Goal: Task Accomplishment & Management: Manage account settings

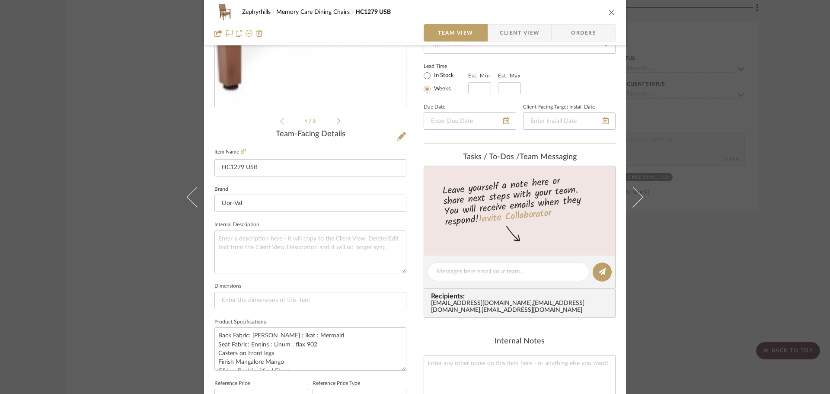
scroll to position [173, 0]
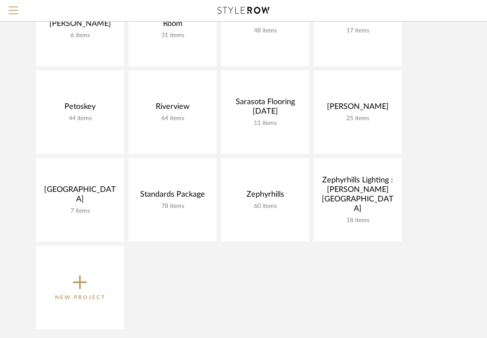
scroll to position [346, 0]
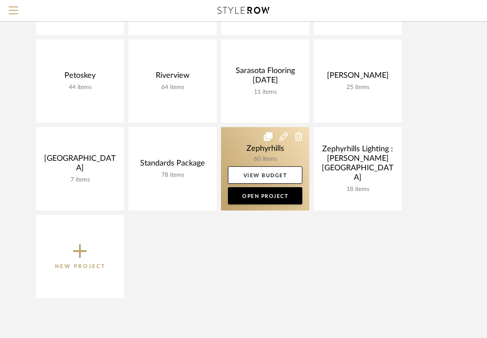
click at [225, 129] on link at bounding box center [265, 168] width 88 height 83
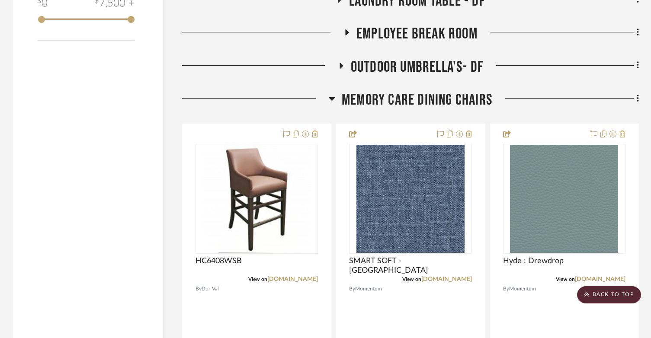
scroll to position [1211, 0]
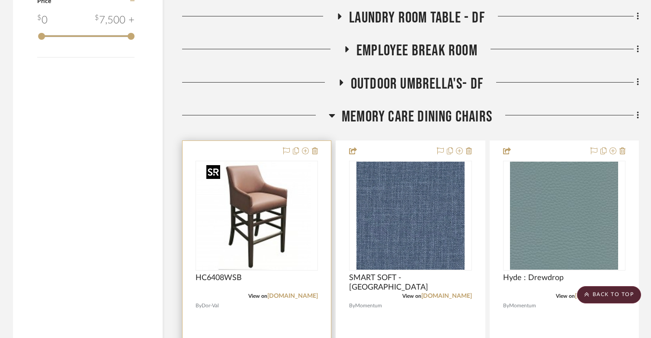
click at [276, 211] on img "0" at bounding box center [250, 216] width 108 height 108
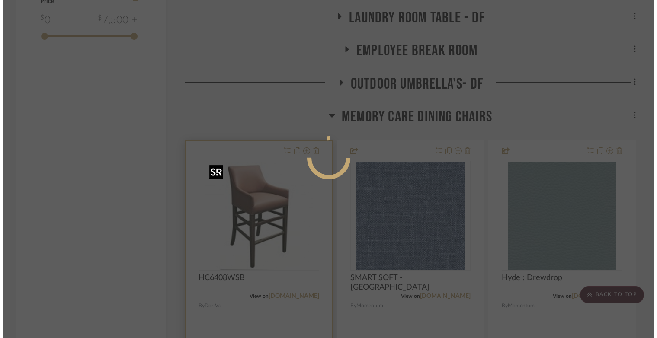
scroll to position [0, 0]
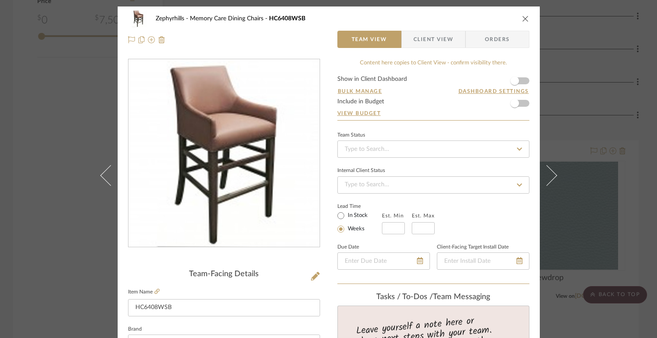
click at [200, 174] on img "0" at bounding box center [224, 154] width 188 height 188
drag, startPoint x: 317, startPoint y: 162, endPoint x: 522, endPoint y: 21, distance: 249.0
click at [493, 21] on icon "close" at bounding box center [525, 18] width 7 height 7
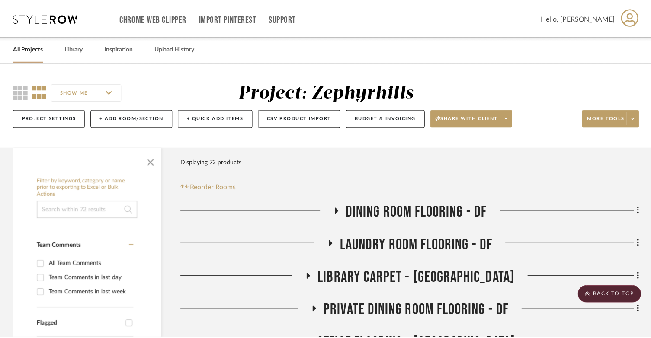
scroll to position [1211, 0]
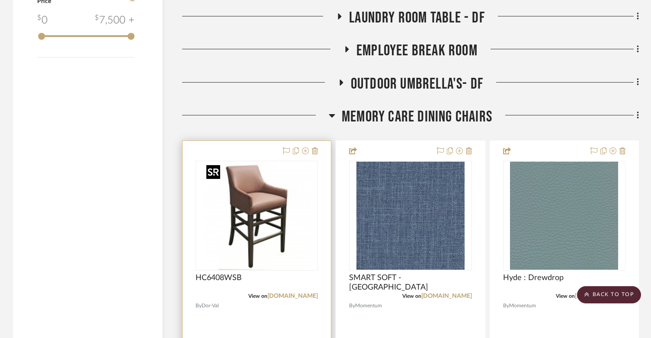
click at [267, 191] on img "0" at bounding box center [257, 216] width 108 height 108
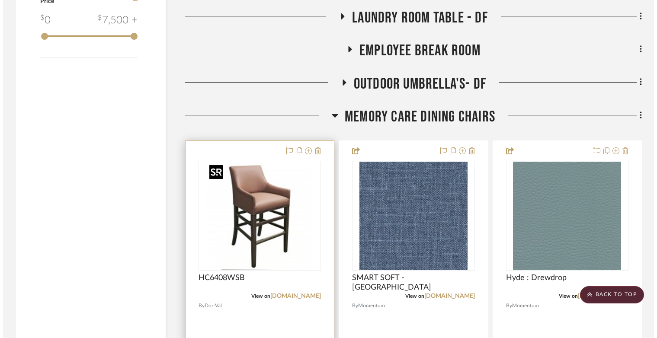
scroll to position [0, 0]
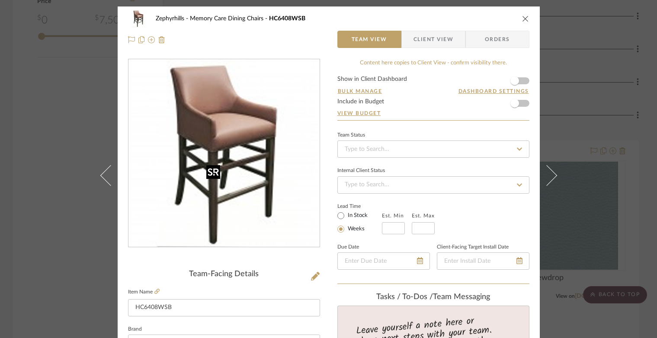
click at [257, 178] on img "0" at bounding box center [224, 154] width 188 height 188
drag, startPoint x: 326, startPoint y: 170, endPoint x: 521, endPoint y: 21, distance: 245.7
click at [493, 21] on icon "close" at bounding box center [525, 18] width 7 height 7
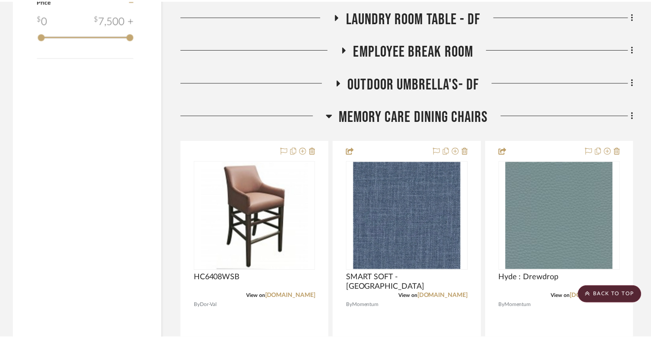
scroll to position [1211, 0]
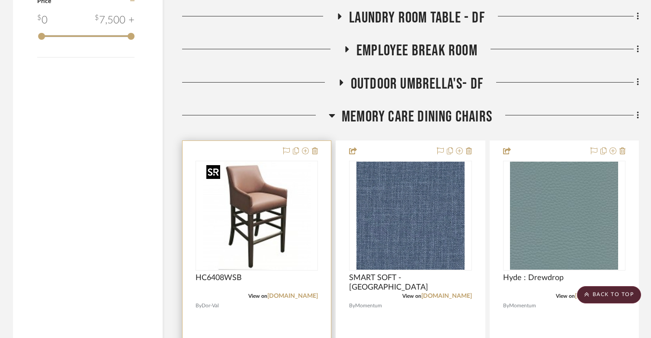
click at [251, 181] on img "0" at bounding box center [257, 216] width 108 height 108
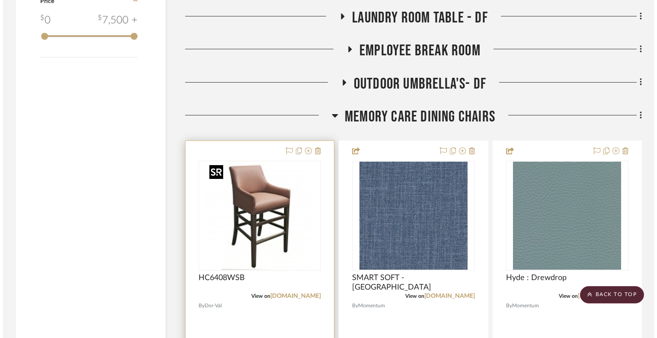
scroll to position [0, 0]
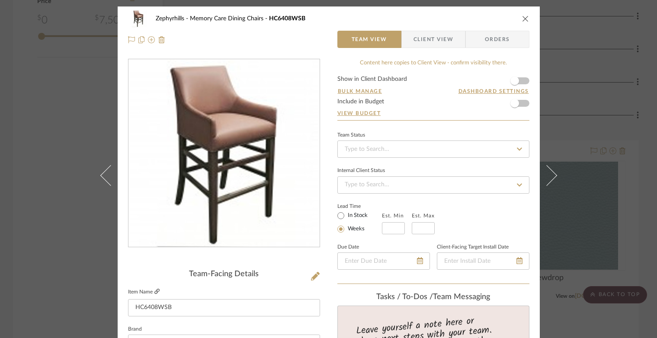
click at [154, 290] on icon at bounding box center [156, 291] width 5 height 5
click at [493, 15] on button "close" at bounding box center [526, 19] width 8 height 8
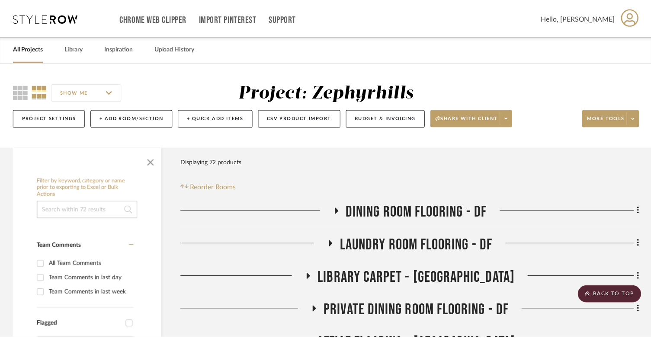
scroll to position [1211, 0]
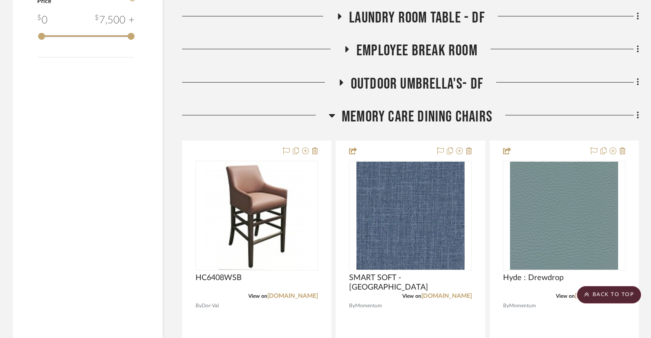
click at [332, 115] on icon at bounding box center [332, 115] width 6 height 3
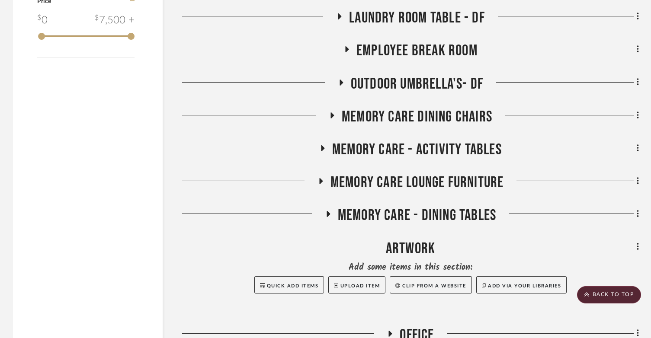
click at [317, 177] on h3 "Memory Care Lounge Furniture" at bounding box center [410, 182] width 186 height 19
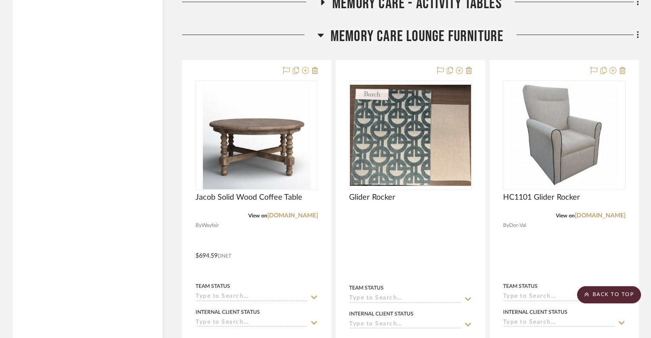
scroll to position [1384, 0]
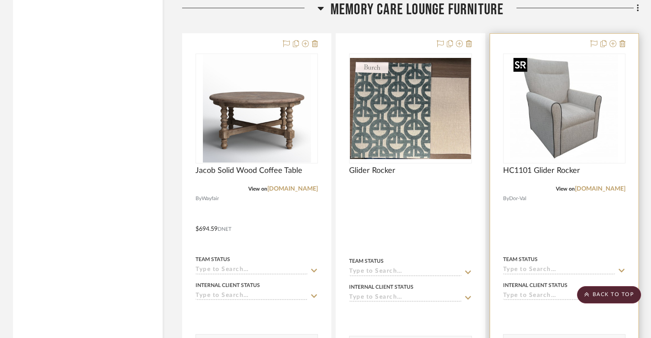
click at [0, 0] on img at bounding box center [0, 0] width 0 height 0
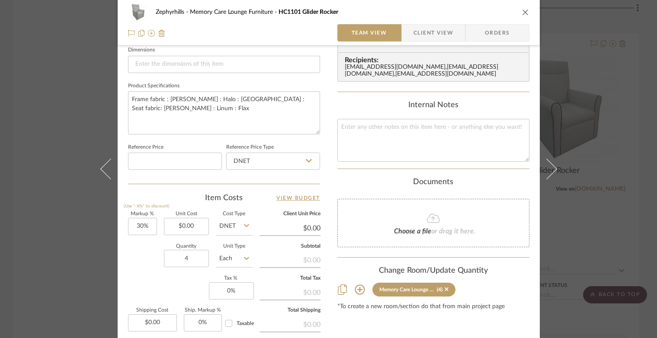
scroll to position [303, 0]
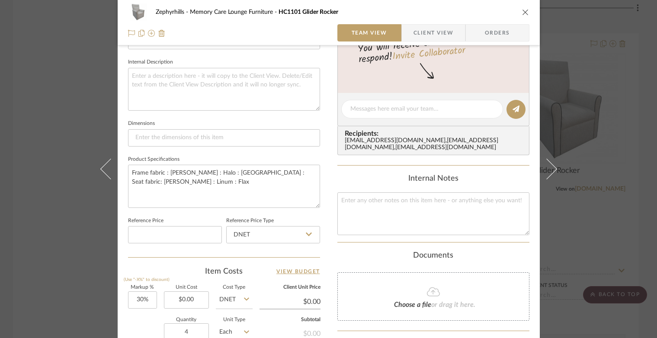
click at [493, 13] on icon "close" at bounding box center [525, 12] width 7 height 7
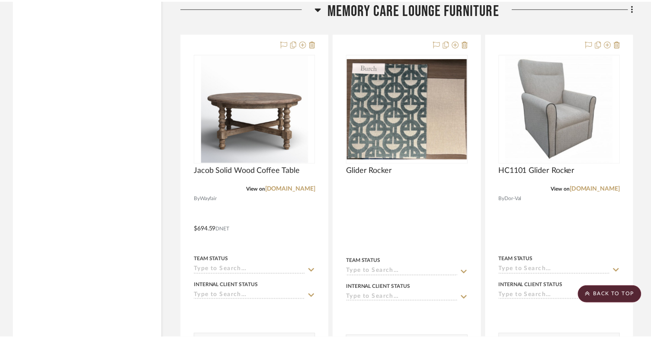
scroll to position [1384, 0]
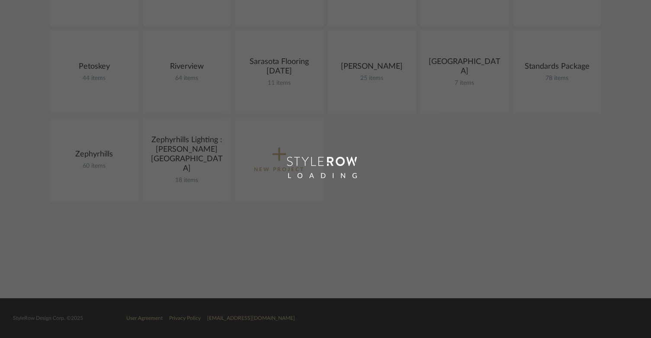
scroll to position [346, 0]
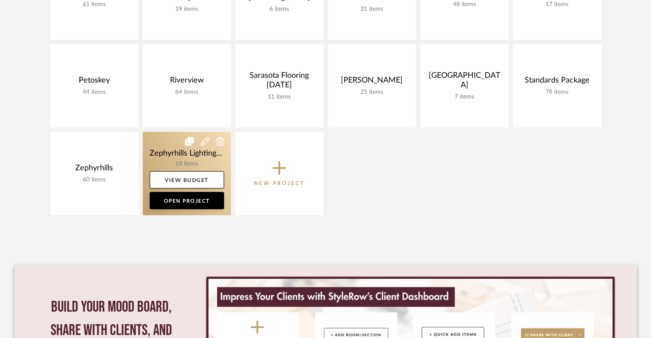
click at [188, 159] on link at bounding box center [187, 173] width 88 height 83
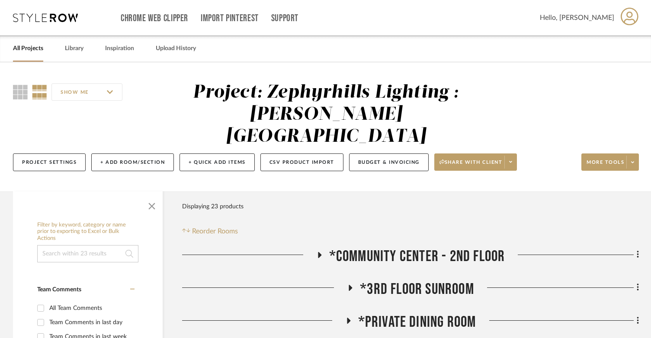
click at [321, 247] on h3 "*Community Center - 2nd Floor" at bounding box center [410, 256] width 189 height 19
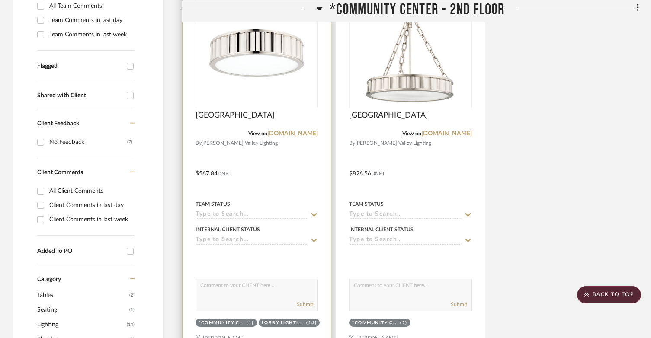
scroll to position [303, 0]
click at [301, 130] on link "[DOMAIN_NAME]" at bounding box center [292, 133] width 51 height 6
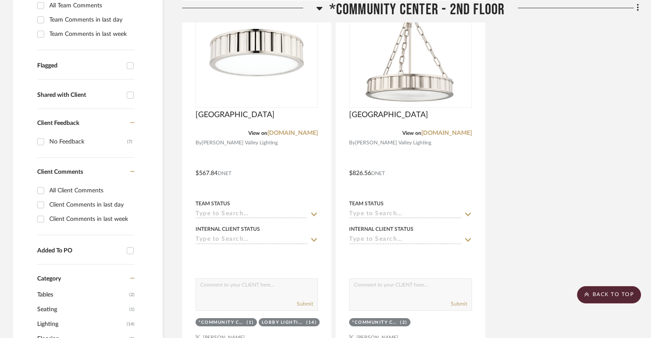
click at [316, 9] on icon at bounding box center [319, 8] width 6 height 10
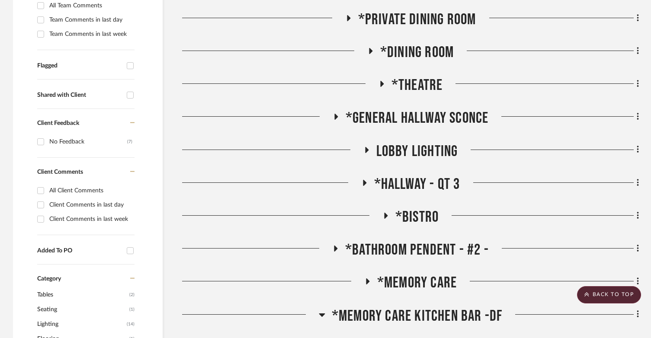
click at [383, 213] on icon at bounding box center [385, 216] width 10 height 6
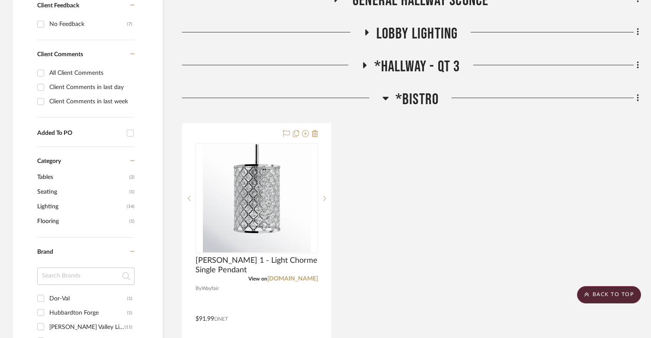
scroll to position [432, 0]
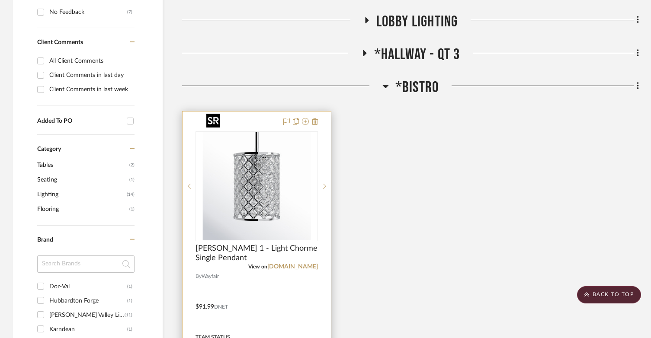
click at [0, 0] on img at bounding box center [0, 0] width 0 height 0
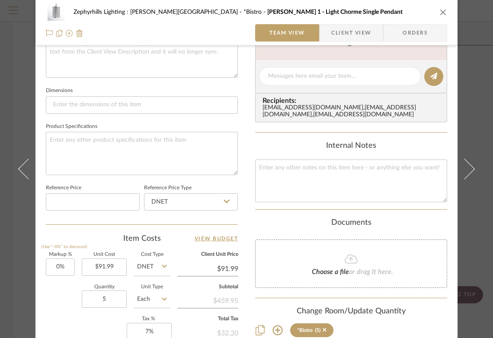
scroll to position [346, 0]
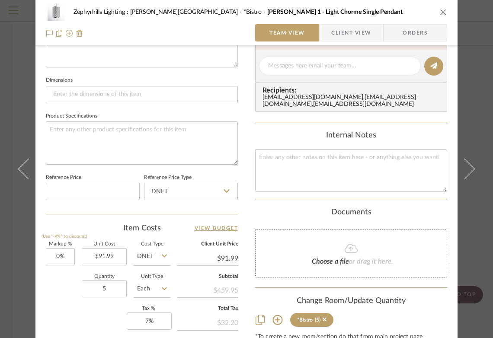
click at [442, 12] on icon "close" at bounding box center [443, 12] width 7 height 7
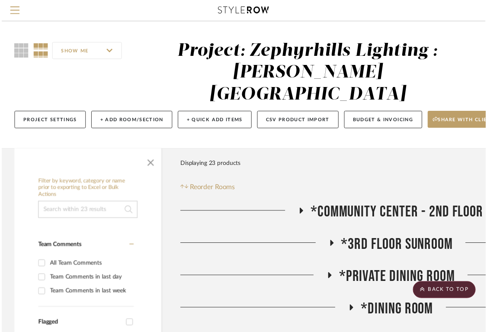
scroll to position [432, 0]
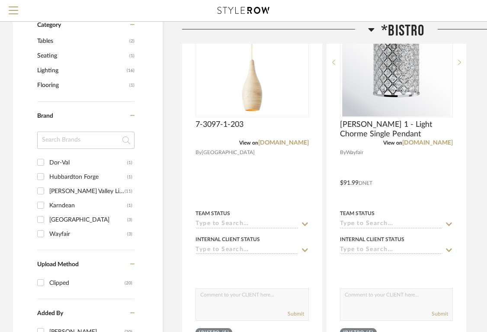
scroll to position [519, 0]
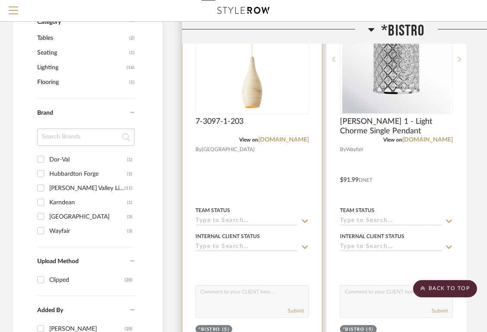
click at [0, 0] on img at bounding box center [0, 0] width 0 height 0
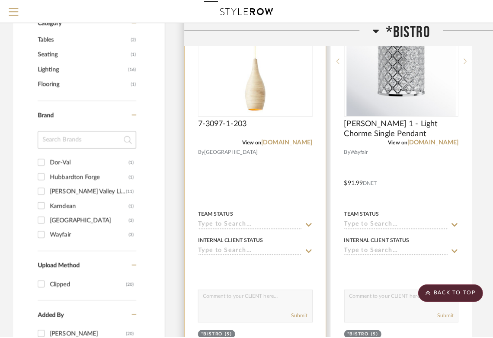
scroll to position [0, 0]
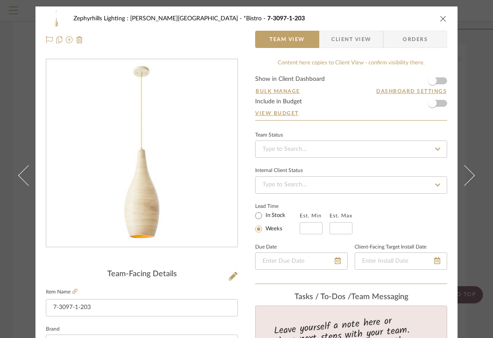
click at [441, 20] on icon "close" at bounding box center [443, 18] width 7 height 7
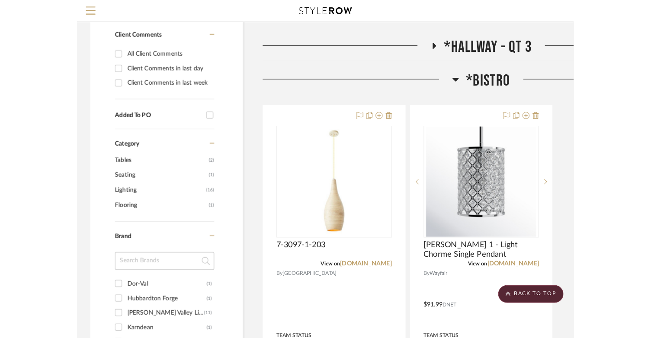
scroll to position [389, 0]
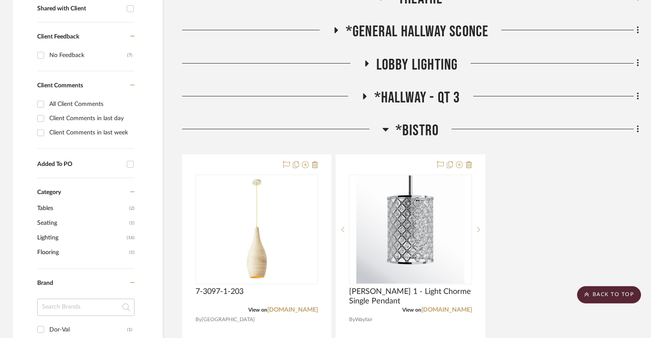
click at [385, 128] on icon at bounding box center [385, 129] width 6 height 3
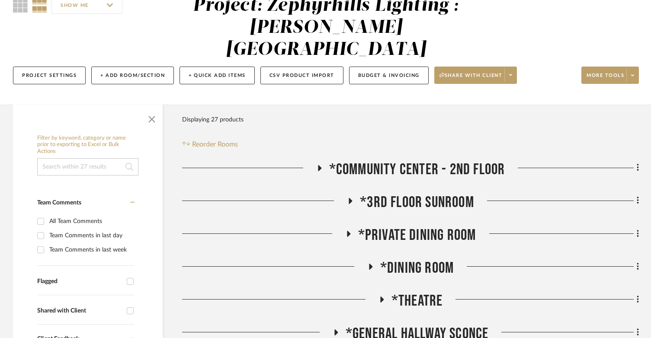
scroll to position [86, 0]
click at [347, 231] on icon at bounding box center [348, 234] width 3 height 6
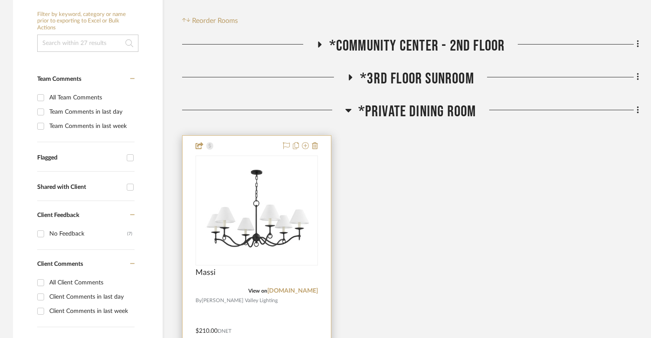
scroll to position [216, 0]
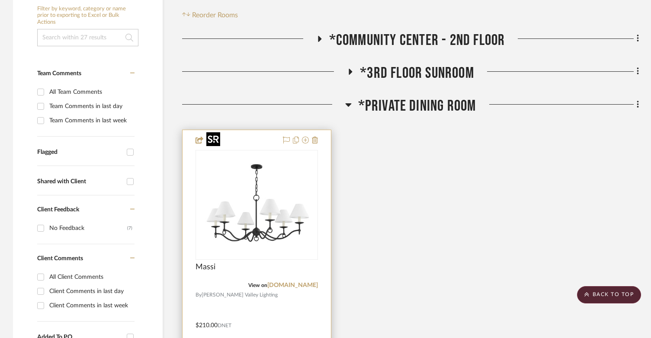
click at [0, 0] on img at bounding box center [0, 0] width 0 height 0
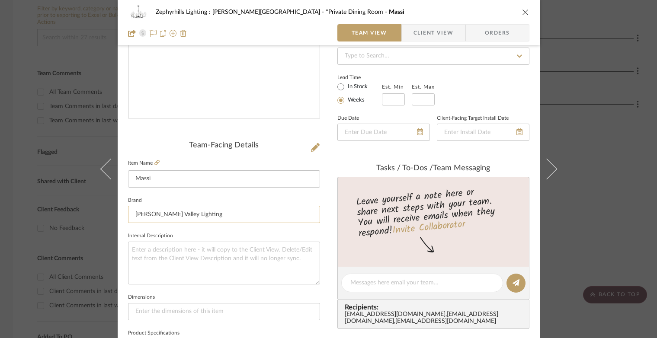
scroll to position [130, 0]
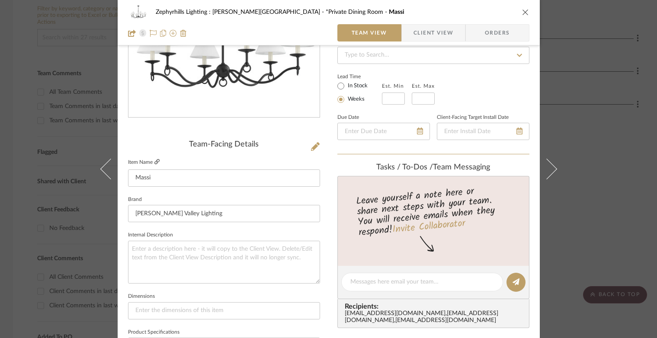
click at [154, 165] on link at bounding box center [156, 162] width 5 height 7
click at [493, 11] on icon "close" at bounding box center [525, 12] width 7 height 7
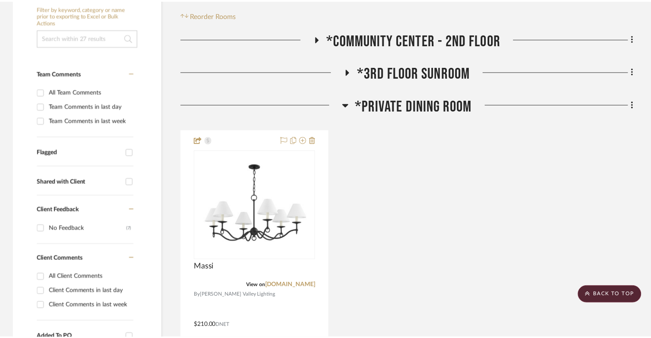
scroll to position [216, 0]
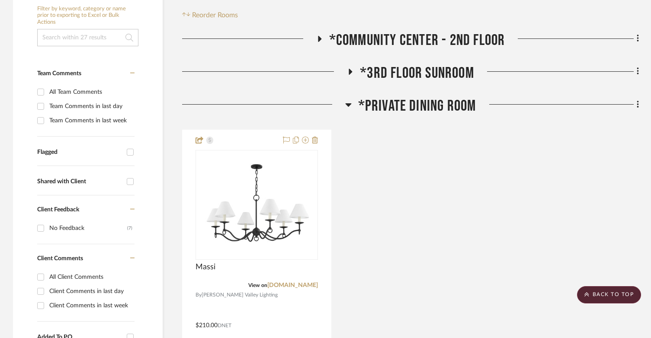
click at [346, 99] on icon at bounding box center [348, 104] width 6 height 10
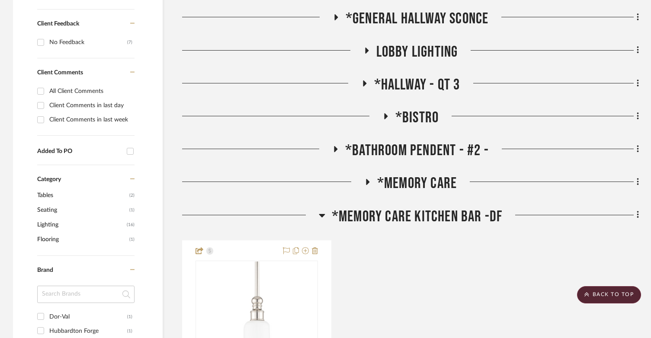
scroll to position [432, 0]
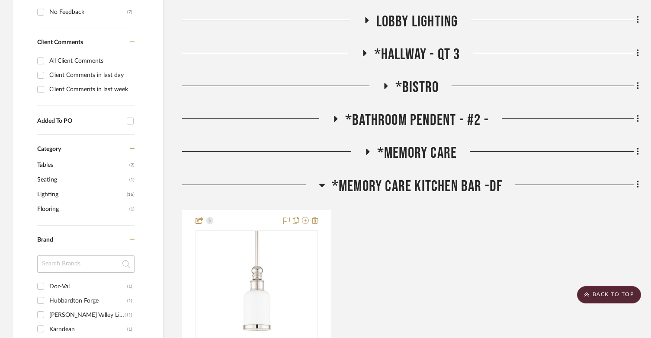
click at [319, 180] on icon at bounding box center [322, 185] width 6 height 10
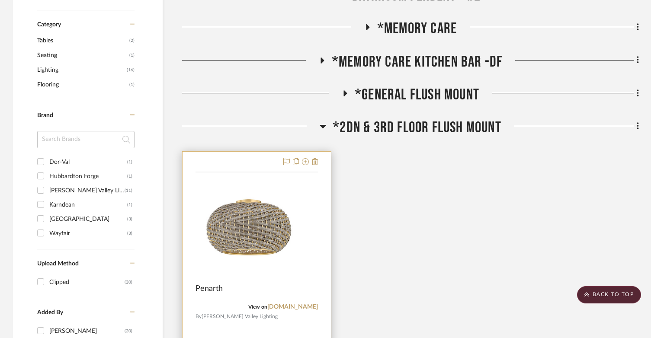
scroll to position [562, 0]
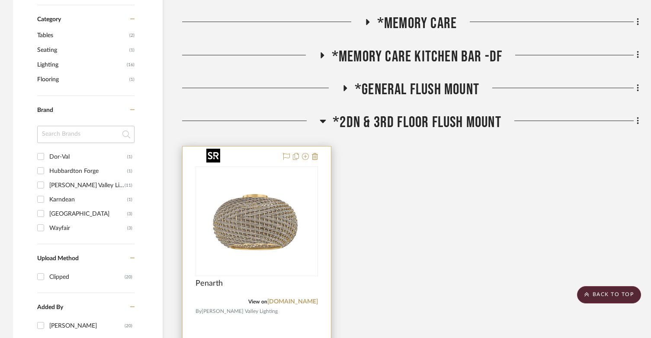
click at [0, 0] on img at bounding box center [0, 0] width 0 height 0
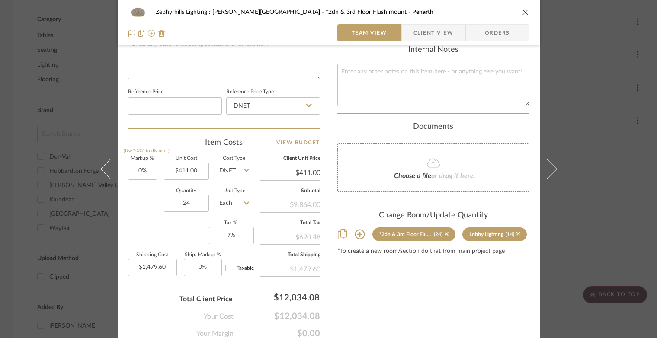
scroll to position [432, 0]
click at [493, 12] on icon "close" at bounding box center [525, 12] width 7 height 7
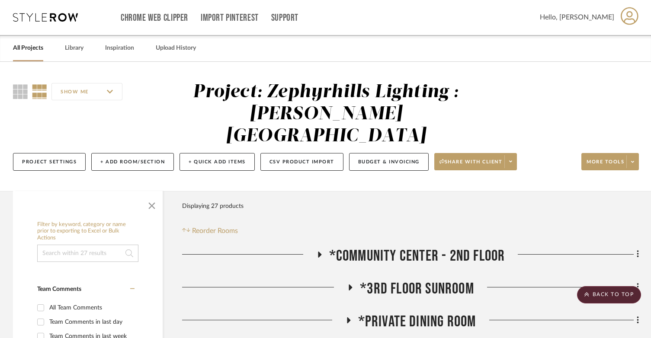
scroll to position [0, 0]
click at [317, 252] on fa-icon at bounding box center [319, 258] width 6 height 13
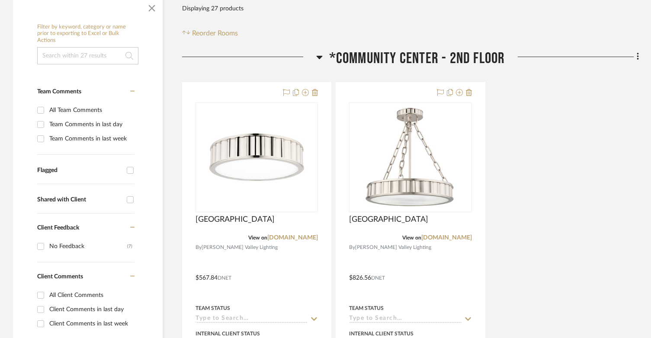
scroll to position [216, 0]
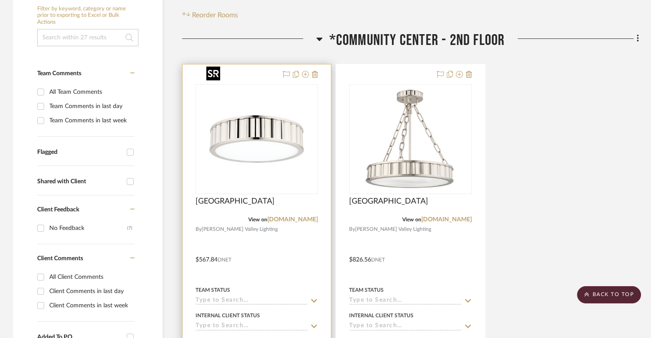
click at [265, 124] on img "0" at bounding box center [257, 139] width 108 height 108
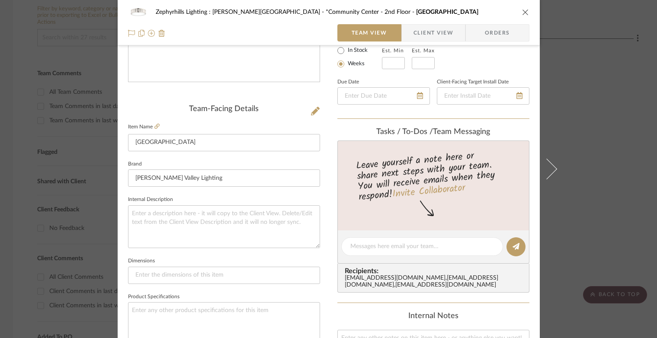
scroll to position [173, 0]
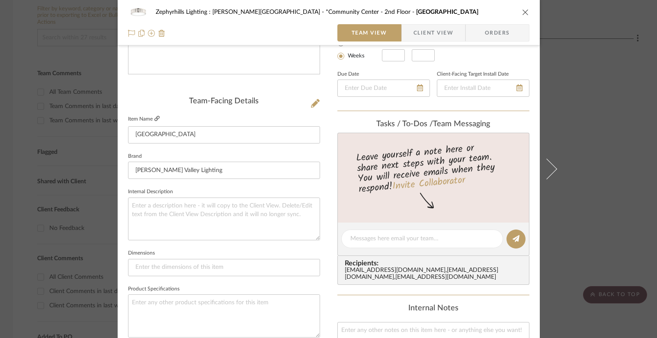
click at [154, 120] on icon at bounding box center [156, 118] width 5 height 5
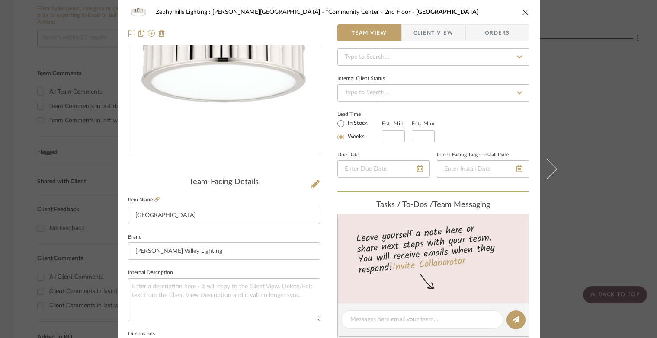
scroll to position [0, 0]
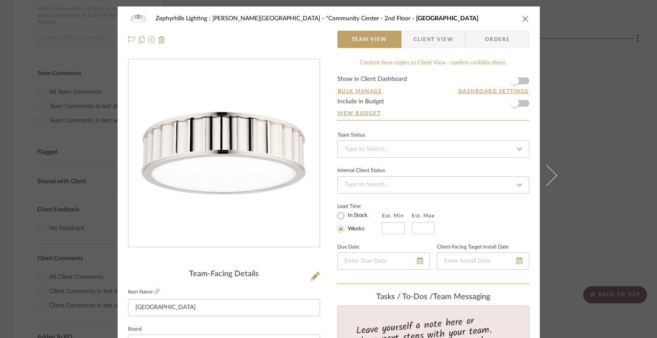
click at [493, 19] on icon "close" at bounding box center [525, 18] width 7 height 7
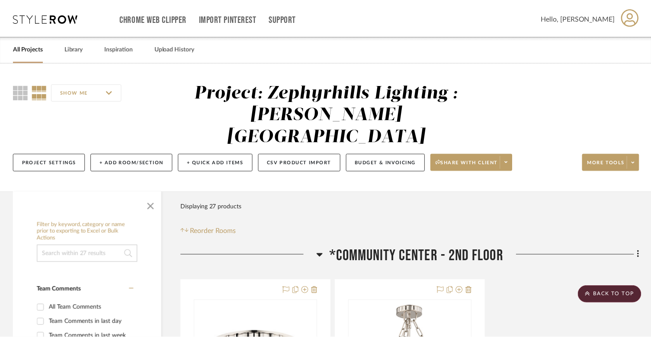
scroll to position [216, 0]
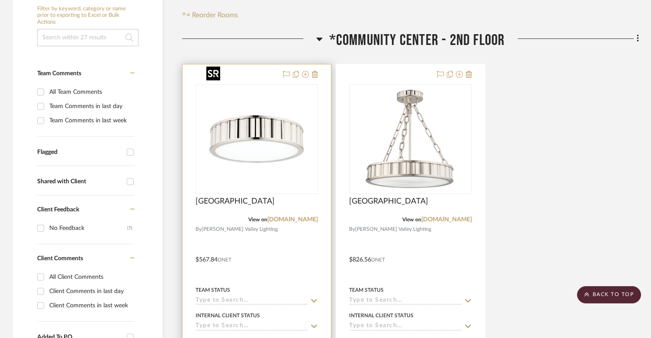
click at [273, 109] on img "0" at bounding box center [257, 139] width 108 height 108
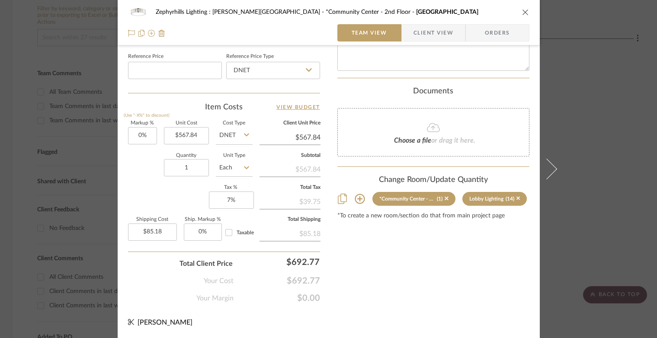
scroll to position [294, 0]
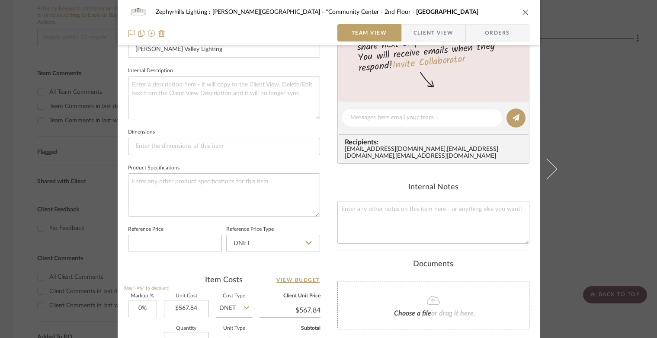
click at [493, 14] on icon "close" at bounding box center [525, 12] width 7 height 7
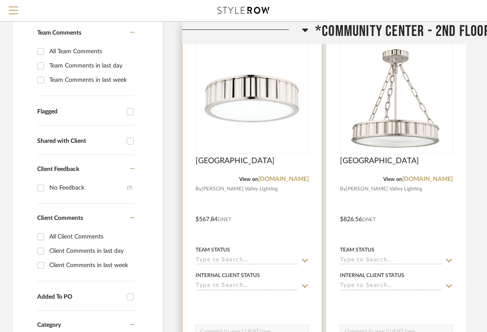
scroll to position [389, 0]
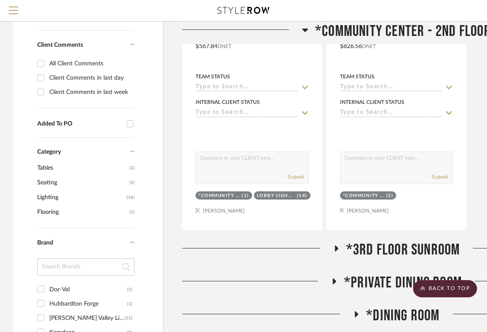
click at [336, 245] on icon at bounding box center [336, 248] width 3 height 6
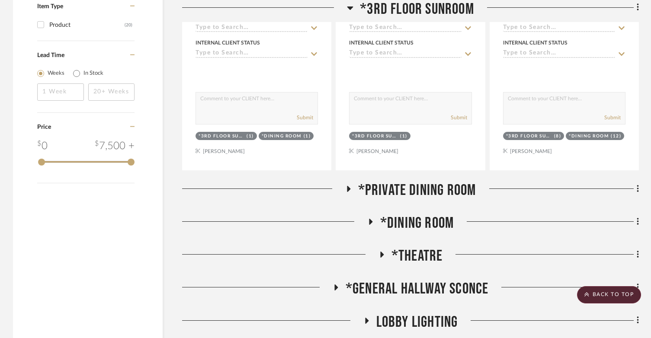
scroll to position [995, 0]
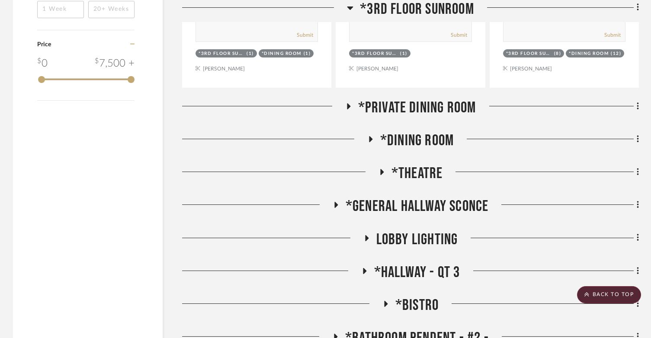
click at [348, 103] on icon at bounding box center [348, 106] width 3 height 6
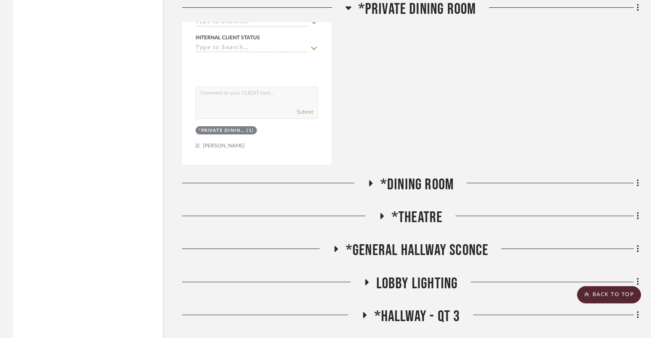
click at [368, 180] on icon at bounding box center [370, 183] width 10 height 6
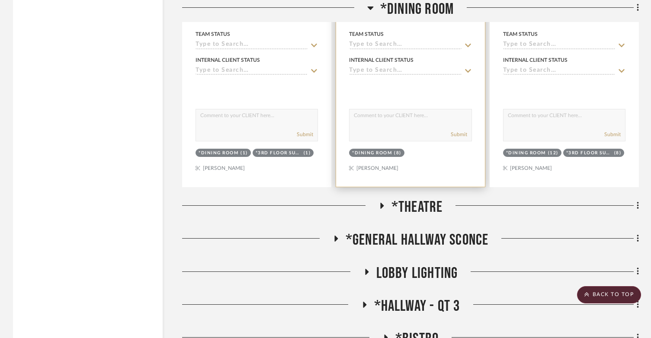
scroll to position [1773, 0]
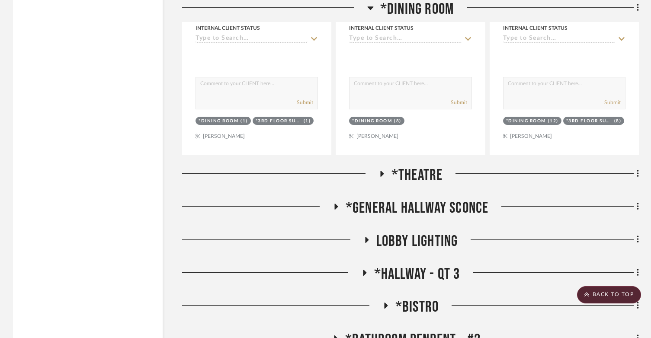
click at [385, 171] on icon at bounding box center [381, 174] width 10 height 6
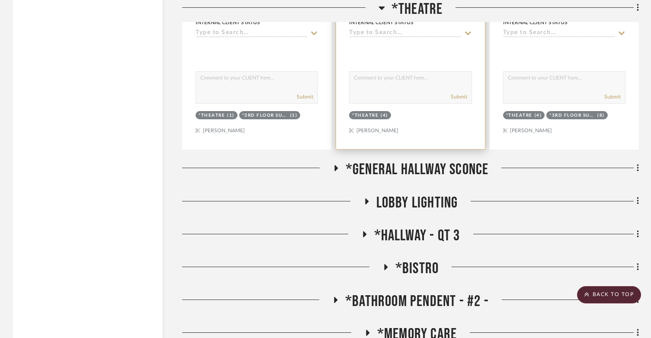
scroll to position [2206, 0]
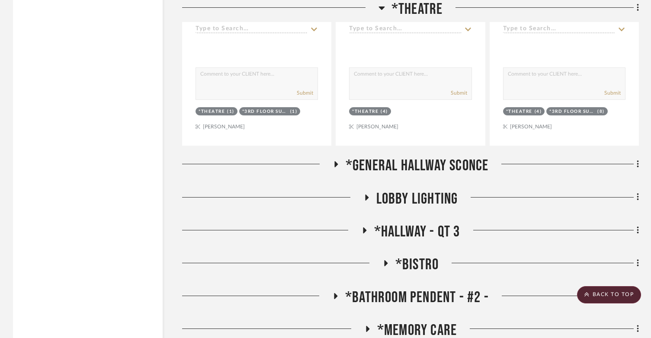
click at [339, 157] on h3 "*General Hallway Sconce" at bounding box center [411, 166] width 156 height 19
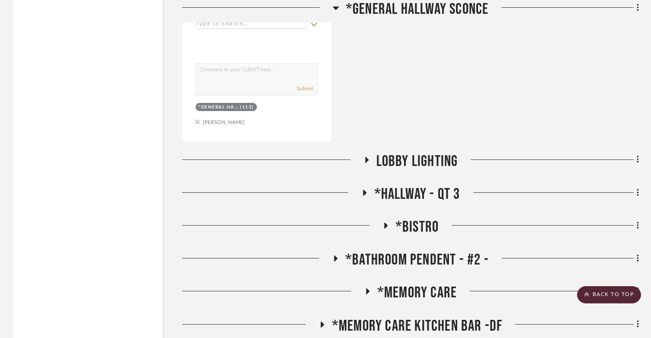
scroll to position [2638, 0]
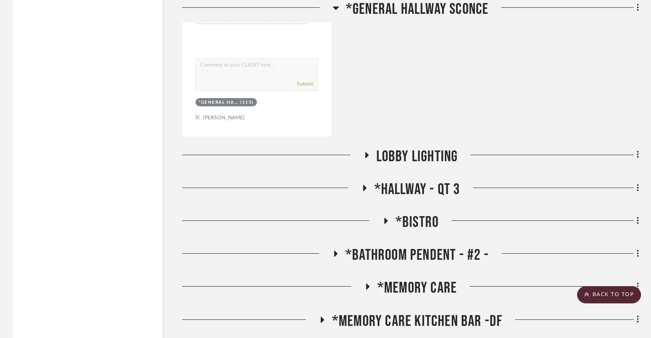
click at [362, 147] on div at bounding box center [272, 158] width 181 height 22
click at [363, 152] on icon at bounding box center [366, 155] width 10 height 6
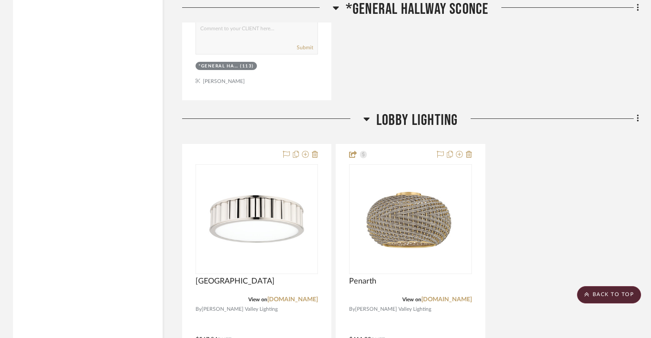
scroll to position [2725, 0]
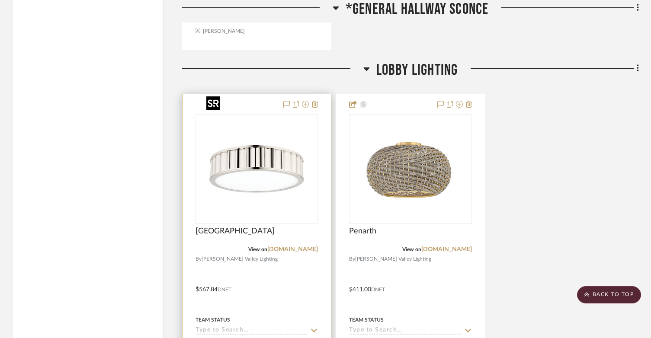
click at [0, 0] on img at bounding box center [0, 0] width 0 height 0
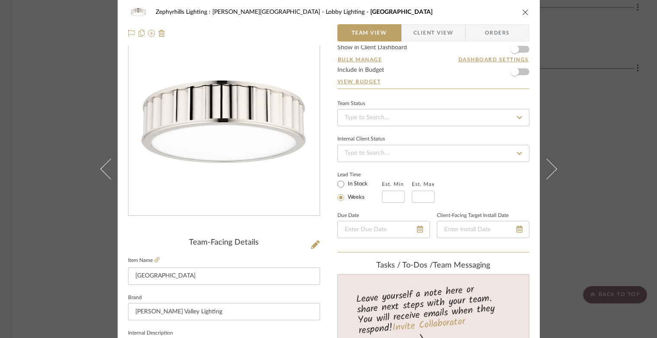
scroll to position [0, 0]
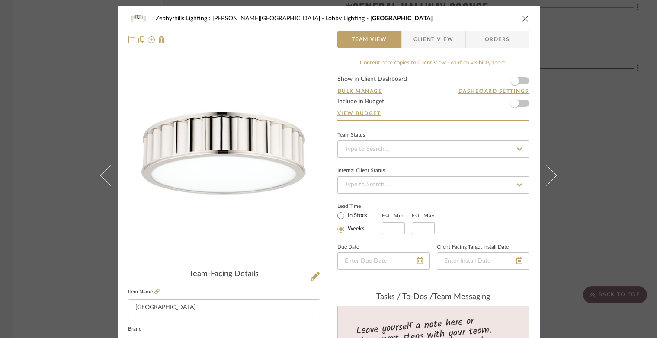
click at [493, 18] on icon "close" at bounding box center [525, 18] width 7 height 7
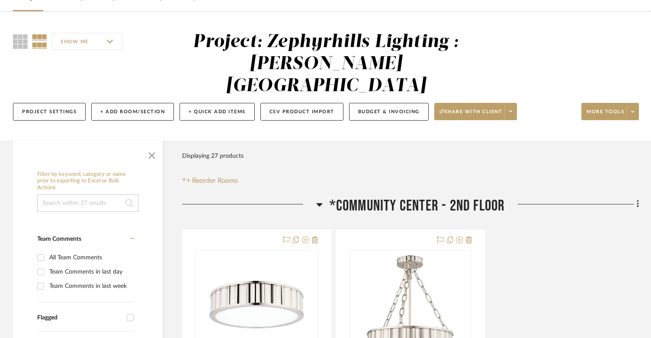
scroll to position [43, 0]
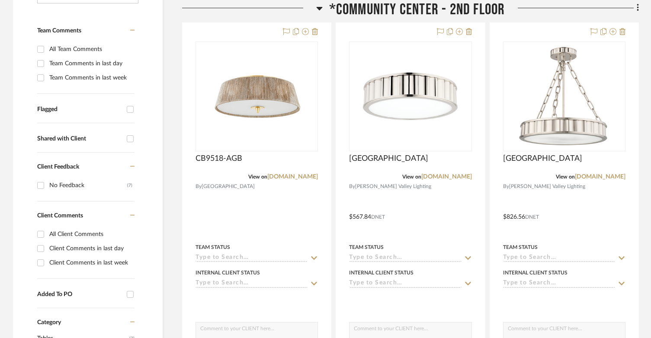
scroll to position [259, 0]
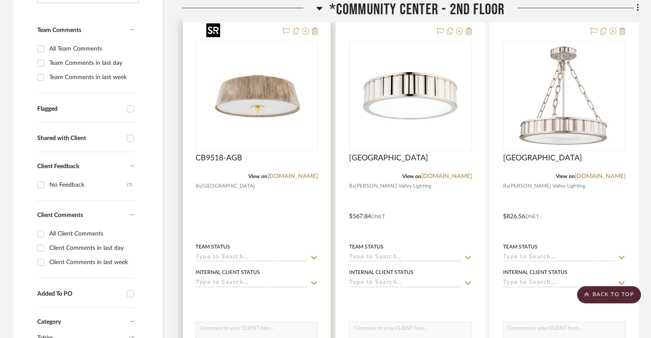
click at [0, 0] on img at bounding box center [0, 0] width 0 height 0
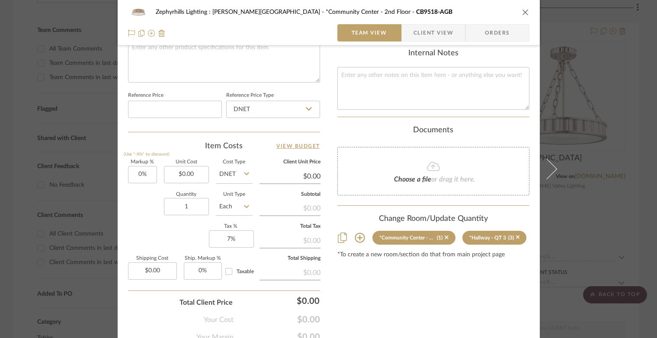
scroll to position [432, 0]
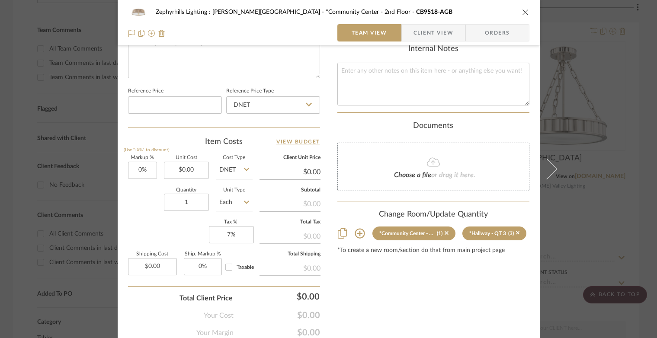
click at [525, 14] on icon "close" at bounding box center [525, 12] width 7 height 7
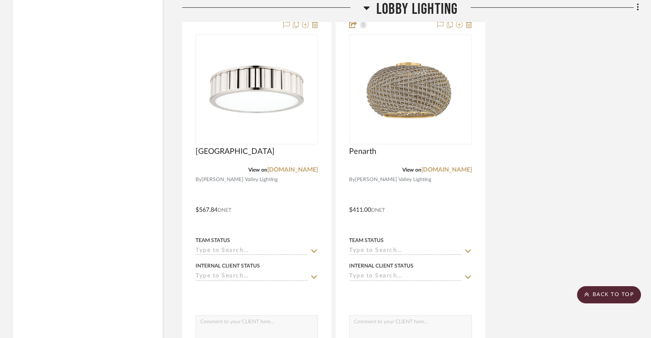
scroll to position [2725, 0]
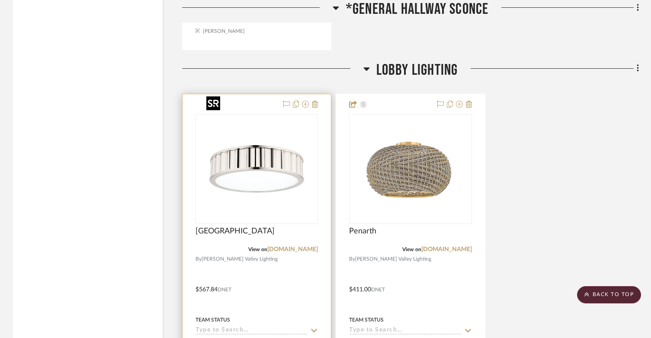
click at [0, 0] on img at bounding box center [0, 0] width 0 height 0
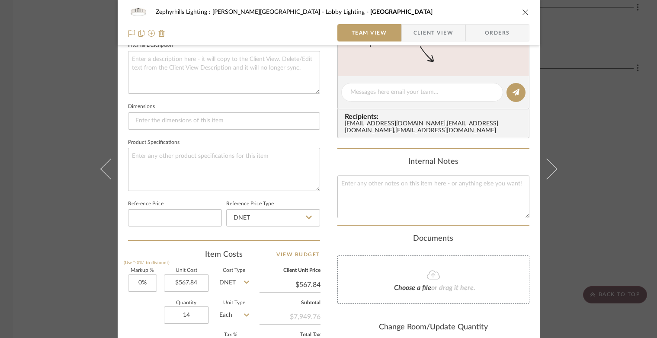
scroll to position [467, 0]
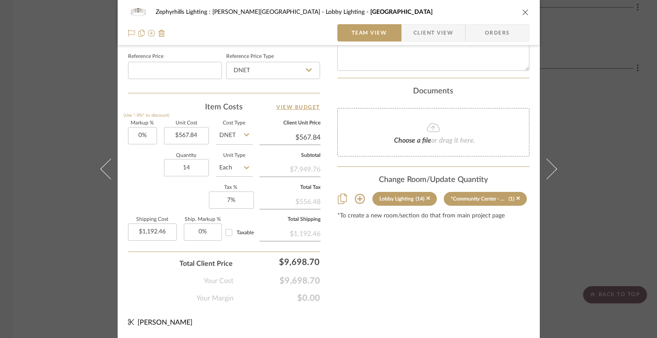
click at [522, 13] on icon "close" at bounding box center [525, 12] width 7 height 7
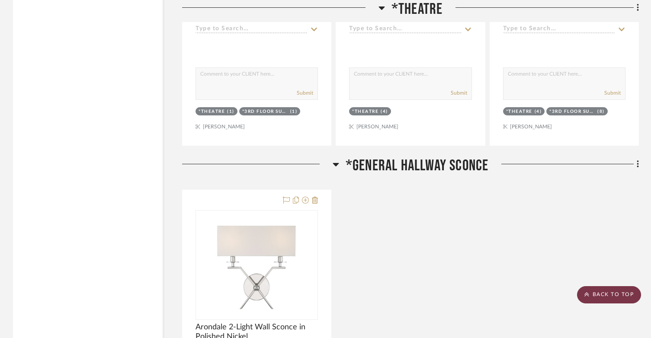
click at [586, 295] on icon at bounding box center [586, 294] width 4 height 4
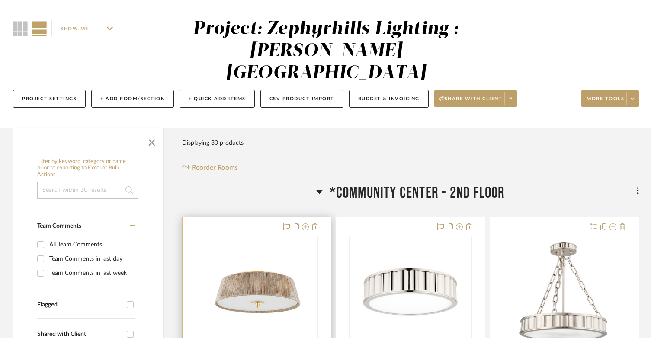
scroll to position [173, 0]
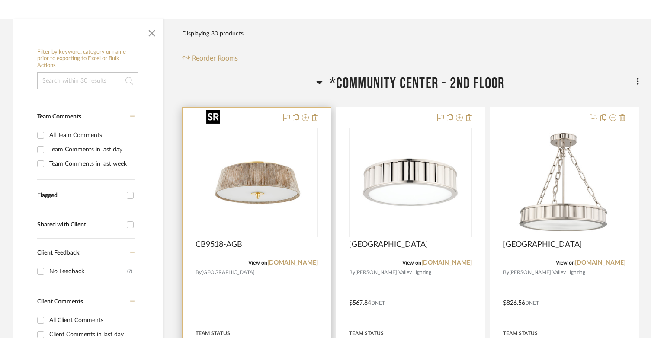
click at [257, 157] on img "0" at bounding box center [257, 182] width 108 height 108
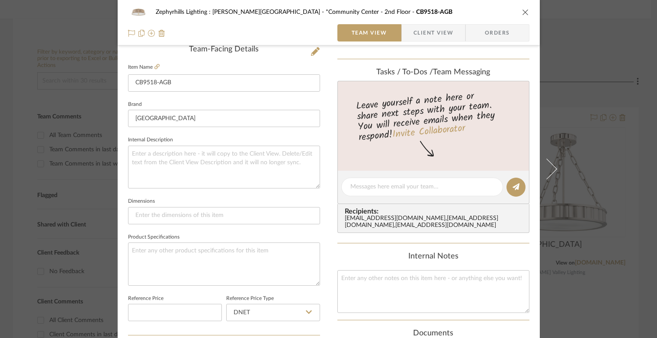
scroll to position [216, 0]
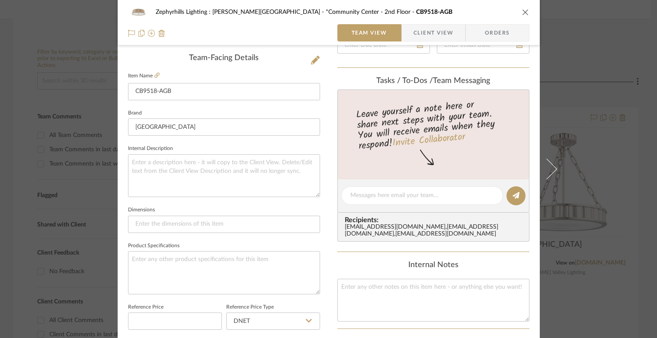
click at [522, 10] on icon "close" at bounding box center [525, 12] width 7 height 7
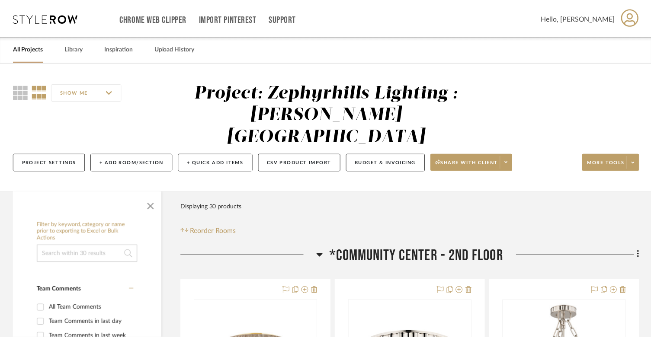
scroll to position [173, 0]
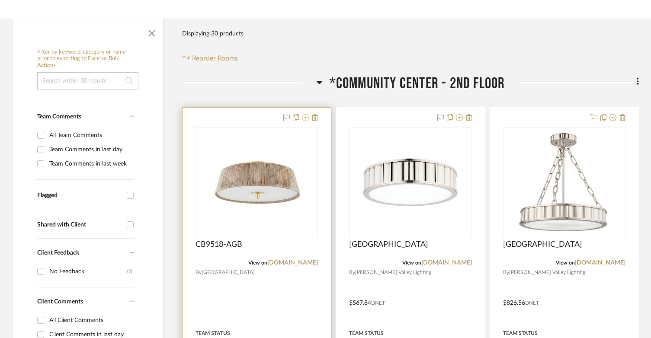
click at [307, 114] on icon at bounding box center [305, 117] width 7 height 7
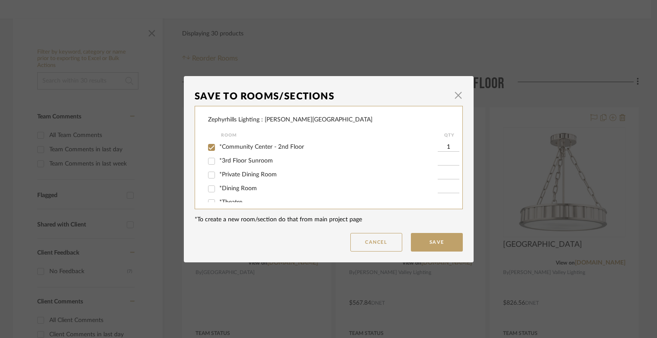
scroll to position [86, 0]
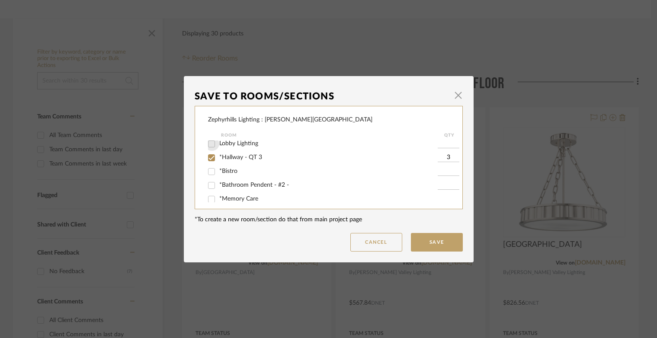
click at [211, 145] on input "Lobby Lighting" at bounding box center [212, 144] width 14 height 14
checkbox input "true"
click at [446, 142] on input "1" at bounding box center [449, 144] width 22 height 9
type input "14"
click at [428, 234] on button "Save" at bounding box center [437, 242] width 52 height 19
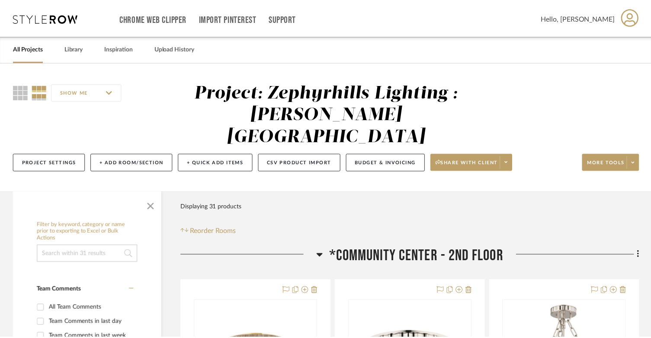
scroll to position [173, 0]
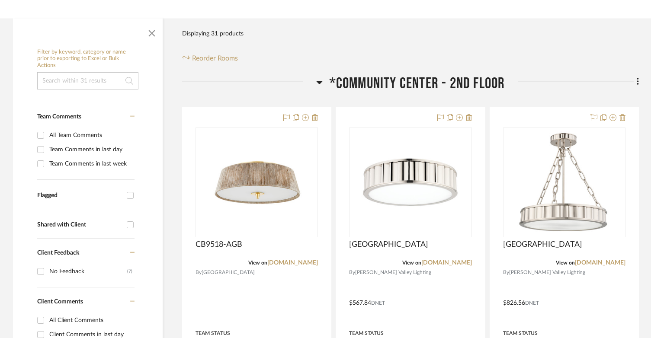
click at [320, 77] on icon at bounding box center [319, 82] width 6 height 10
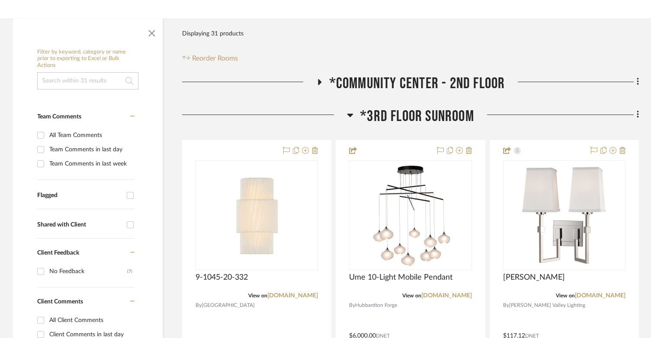
click at [320, 79] on icon at bounding box center [319, 82] width 10 height 6
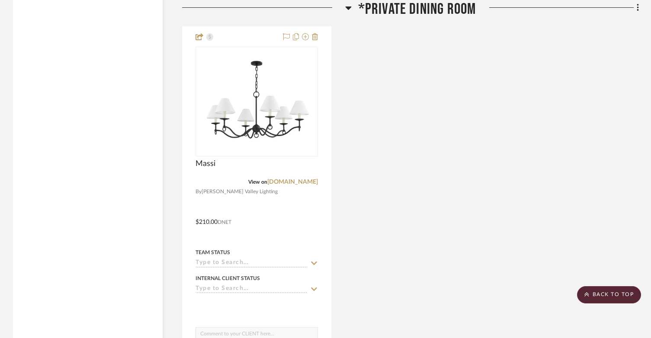
scroll to position [951, 0]
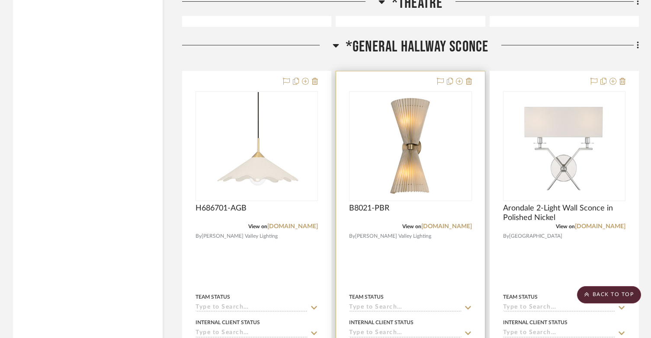
scroll to position [2292, 0]
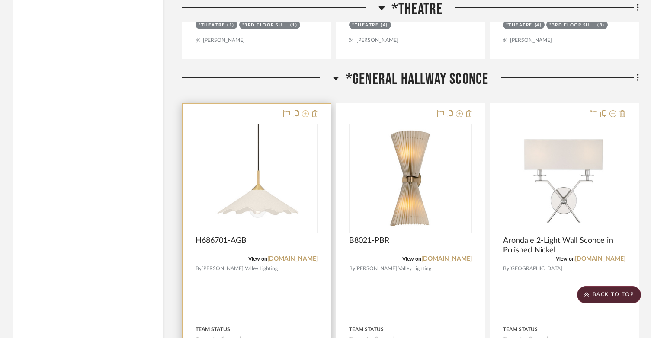
click at [306, 110] on icon at bounding box center [305, 113] width 7 height 7
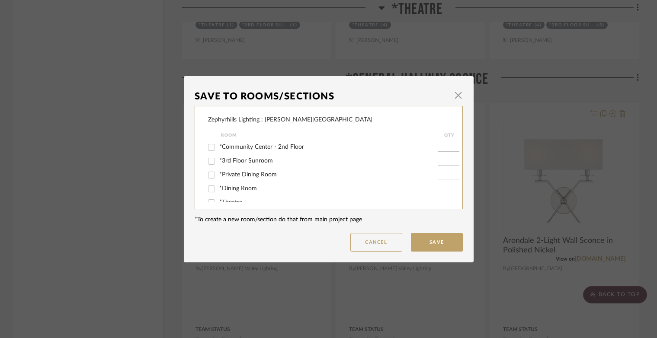
scroll to position [43, 0]
click at [208, 176] on input "*General Hallway Sconce" at bounding box center [212, 174] width 14 height 14
checkbox input "false"
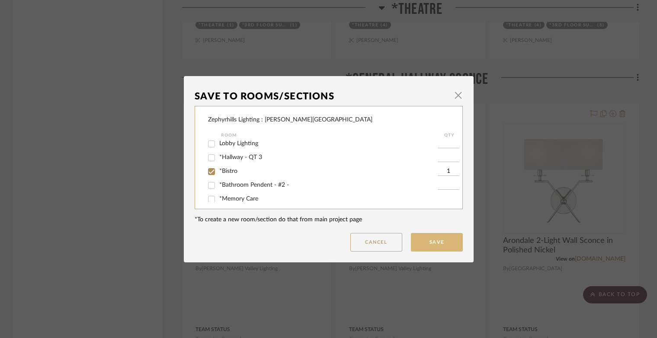
click at [418, 241] on button "Save" at bounding box center [437, 242] width 52 height 19
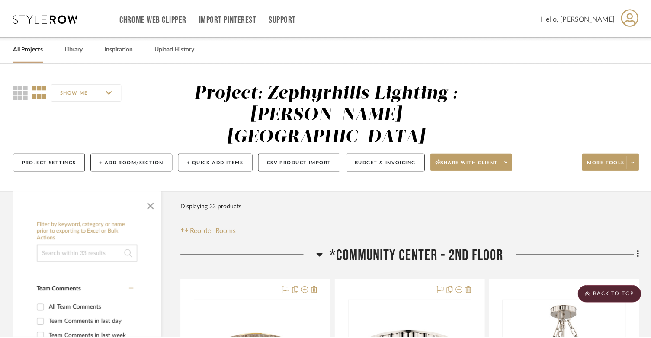
scroll to position [2292, 0]
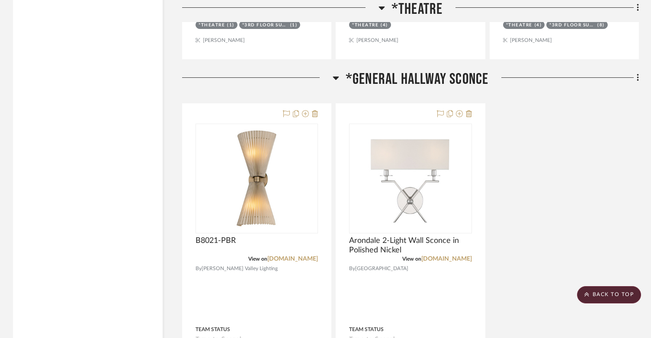
click at [333, 73] on icon at bounding box center [336, 78] width 6 height 10
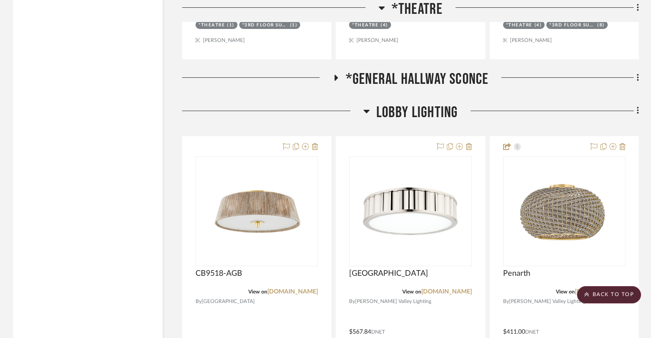
click at [368, 106] on icon at bounding box center [366, 111] width 6 height 10
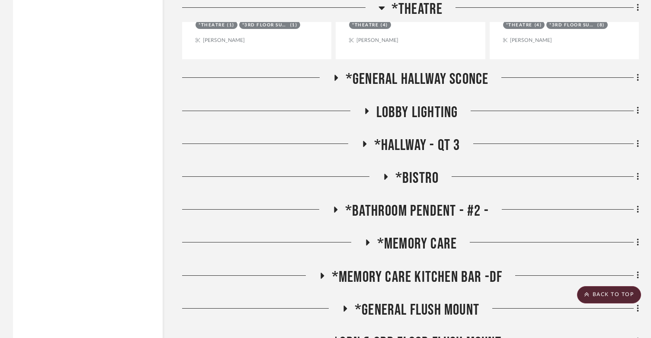
click at [379, 169] on div at bounding box center [282, 180] width 200 height 22
click at [368, 240] on icon at bounding box center [367, 243] width 10 height 6
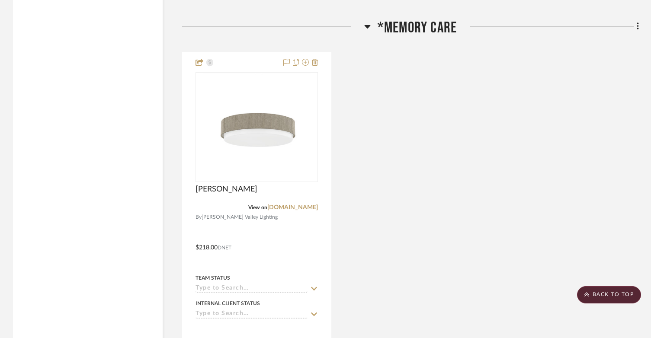
scroll to position [2465, 0]
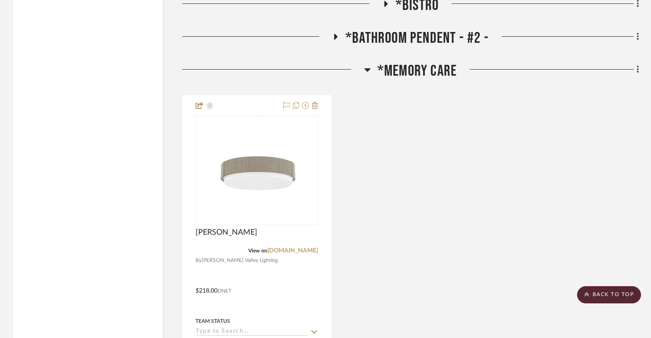
click at [365, 64] on icon at bounding box center [367, 69] width 6 height 10
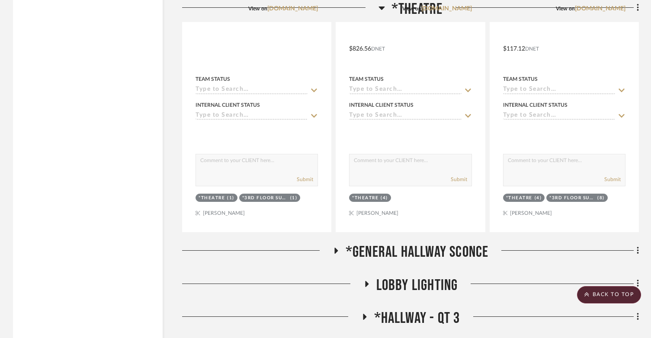
scroll to position [1903, 0]
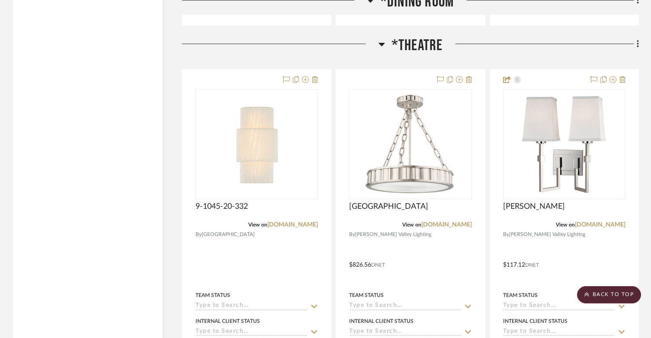
click at [380, 39] on icon at bounding box center [381, 44] width 6 height 10
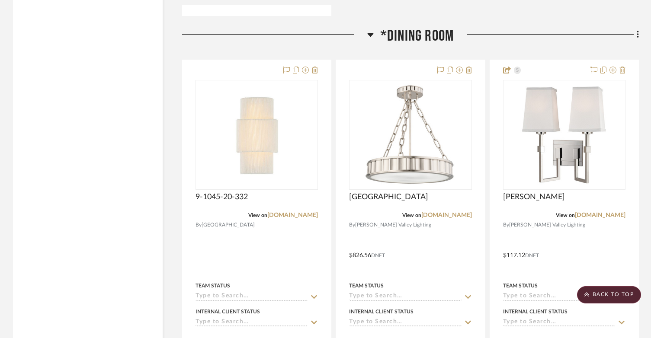
scroll to position [1470, 0]
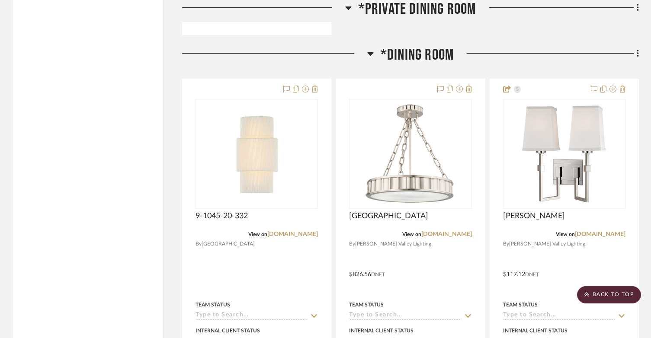
click at [368, 48] on icon at bounding box center [370, 53] width 6 height 10
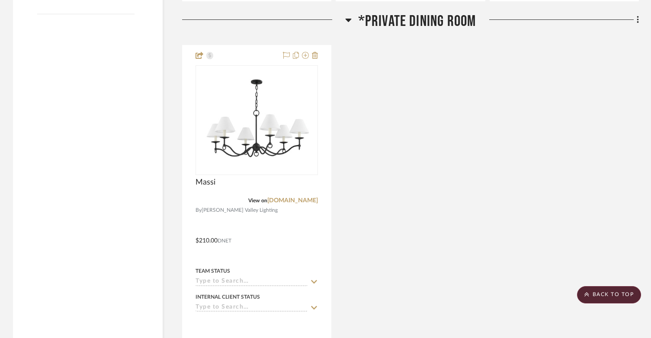
click at [347, 19] on icon at bounding box center [348, 20] width 6 height 3
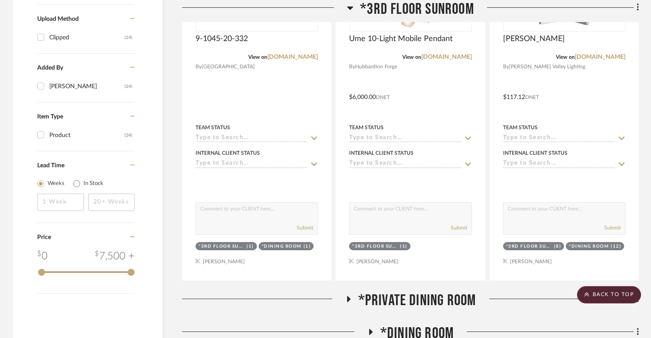
scroll to position [692, 0]
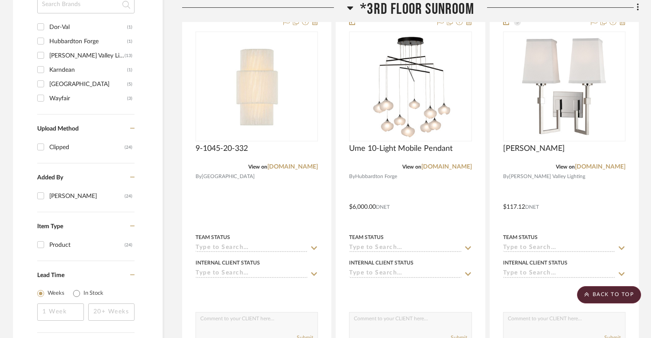
click at [351, 6] on icon at bounding box center [350, 8] width 6 height 10
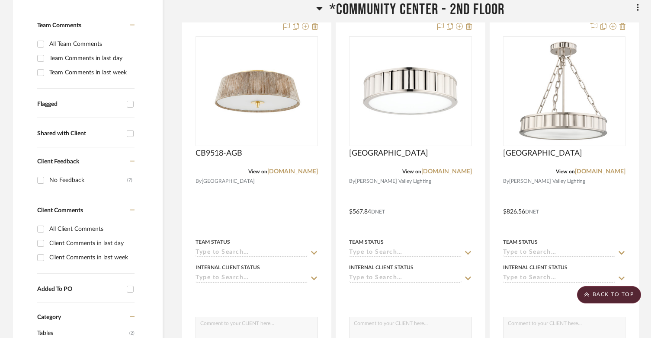
scroll to position [216, 0]
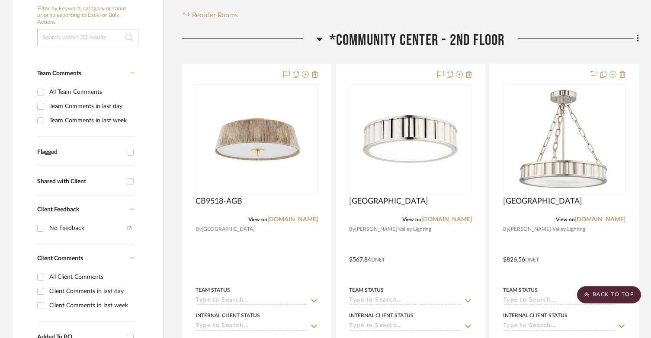
click at [319, 38] on icon at bounding box center [319, 39] width 6 height 3
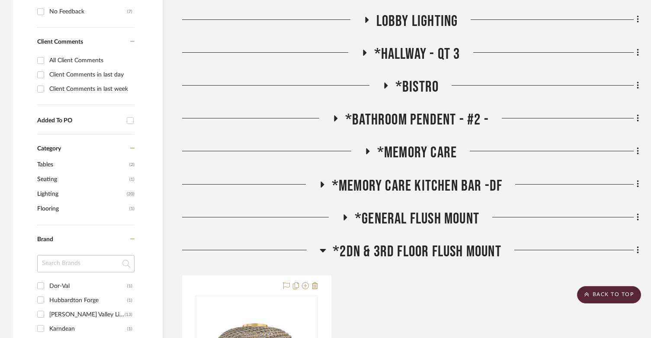
scroll to position [432, 0]
click at [324, 182] on icon at bounding box center [322, 185] width 10 height 6
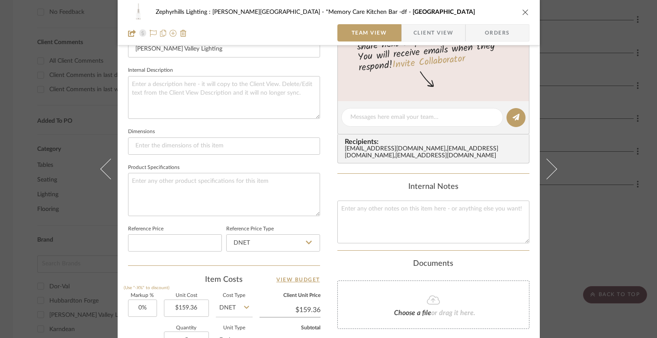
scroll to position [294, 0]
click at [522, 14] on icon "close" at bounding box center [525, 12] width 7 height 7
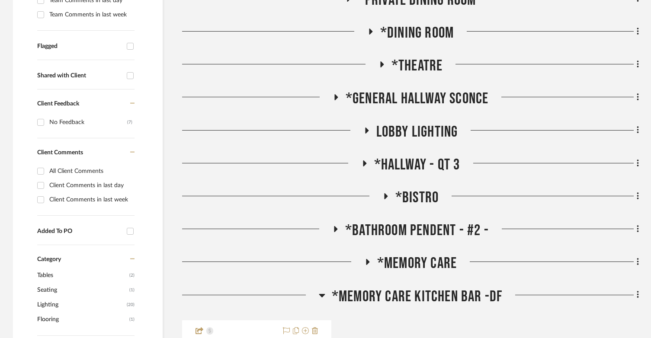
scroll to position [346, 0]
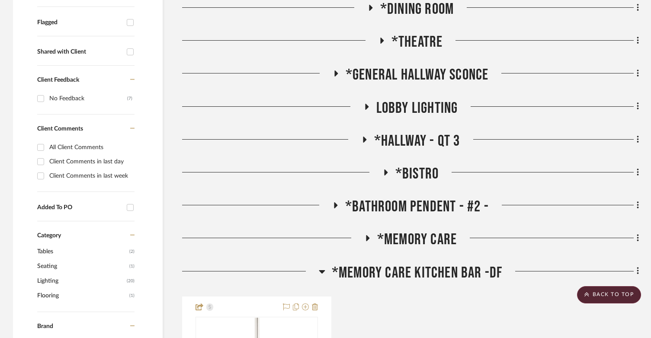
click at [387, 170] on icon at bounding box center [385, 173] width 10 height 6
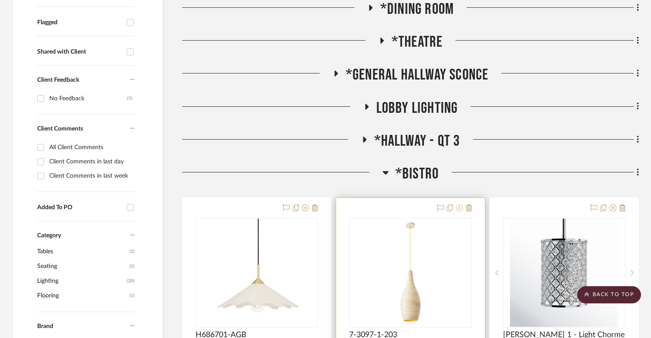
click at [458, 205] on icon at bounding box center [459, 208] width 7 height 7
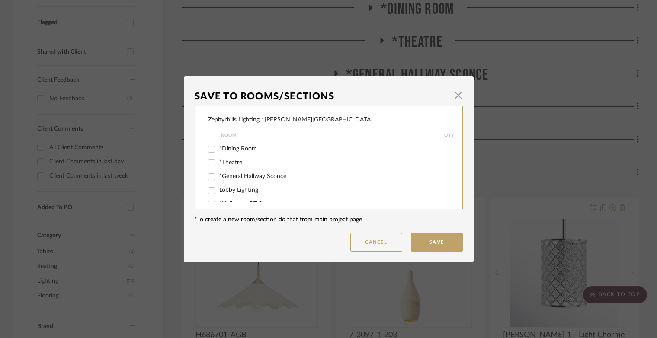
scroll to position [86, 0]
click at [208, 173] on input "*Bistro" at bounding box center [212, 172] width 14 height 14
checkbox input "false"
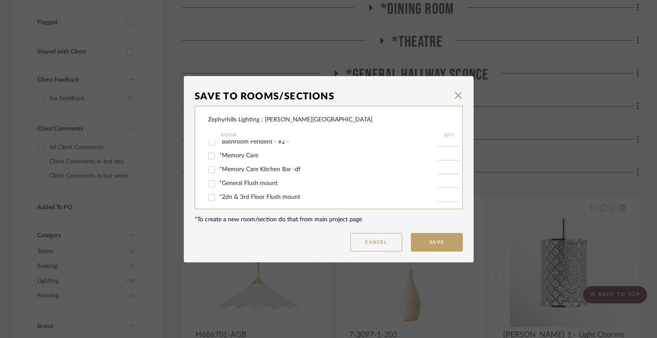
click at [208, 170] on input "*Memory Care Kitchen Bar -df" at bounding box center [212, 170] width 14 height 14
checkbox input "true"
type input "5"
click at [443, 240] on button "Save" at bounding box center [437, 242] width 52 height 19
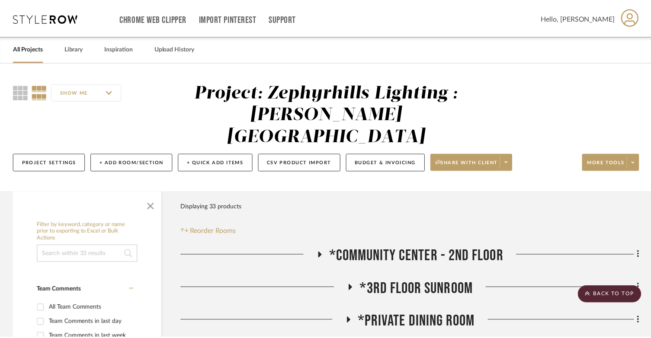
scroll to position [346, 0]
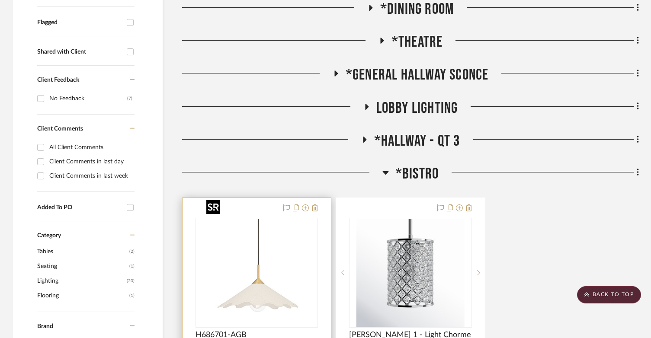
click at [227, 267] on img "0" at bounding box center [257, 273] width 108 height 108
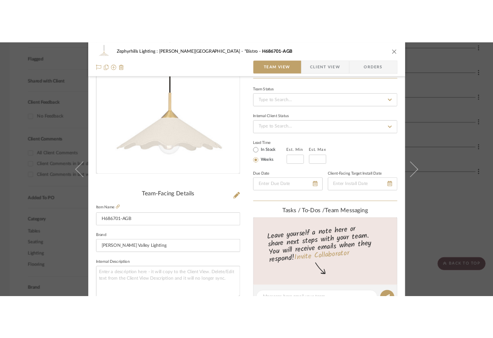
scroll to position [43, 0]
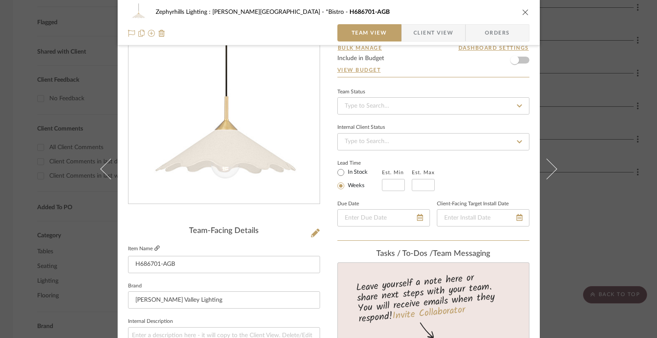
click at [155, 250] on icon at bounding box center [156, 248] width 5 height 5
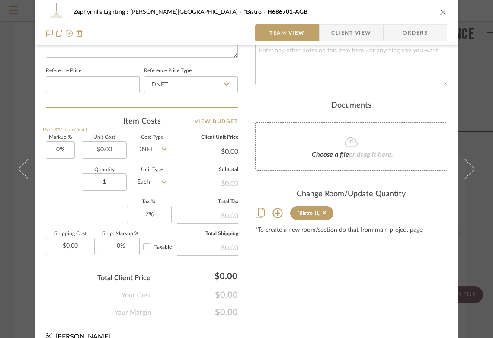
scroll to position [467, 0]
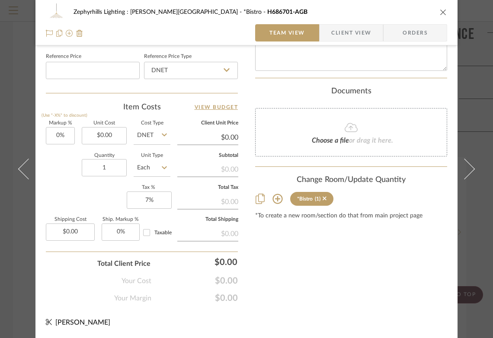
click at [445, 10] on div "Zephyrhills Lighting : Hudson Valley *Bistro H686701-AGB Team View Client View …" at bounding box center [246, 22] width 422 height 45
click at [442, 11] on icon "close" at bounding box center [443, 12] width 7 height 7
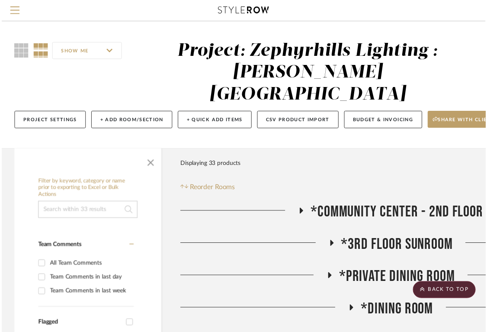
scroll to position [346, 0]
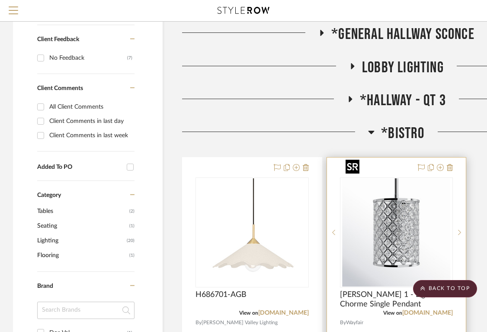
click at [397, 205] on img "0" at bounding box center [396, 232] width 108 height 108
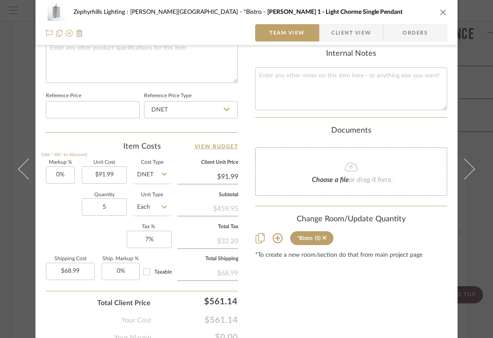
scroll to position [432, 0]
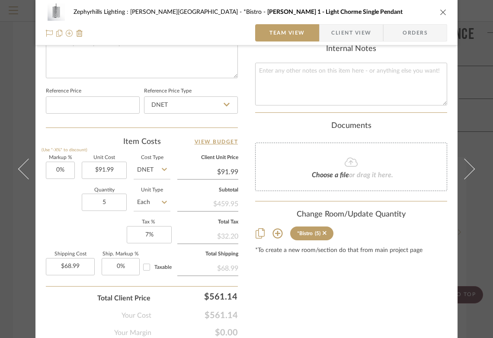
click at [440, 9] on icon "close" at bounding box center [443, 12] width 7 height 7
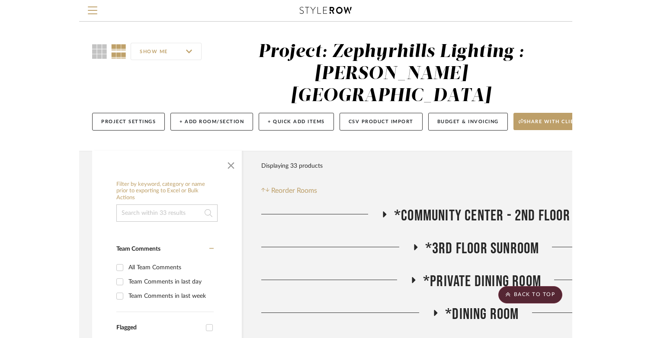
scroll to position [346, 0]
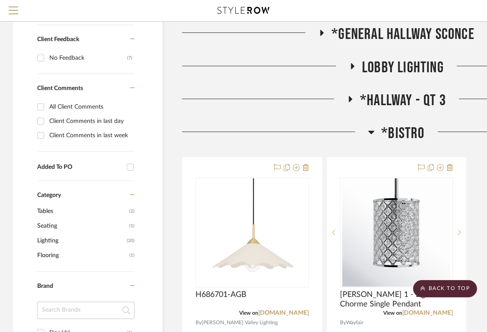
click at [370, 131] on icon at bounding box center [371, 132] width 6 height 3
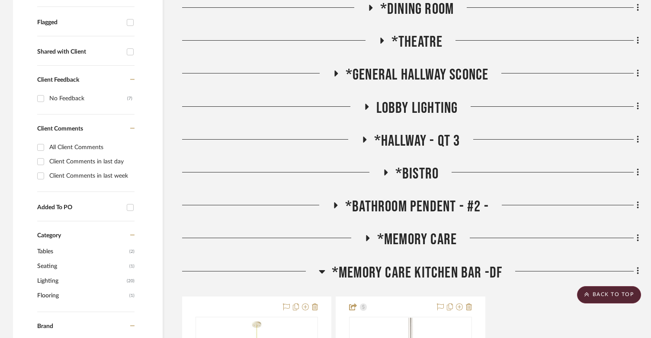
click at [322, 270] on icon at bounding box center [322, 271] width 6 height 3
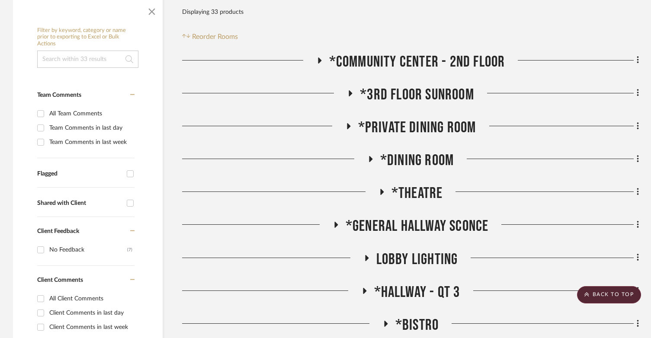
scroll to position [173, 0]
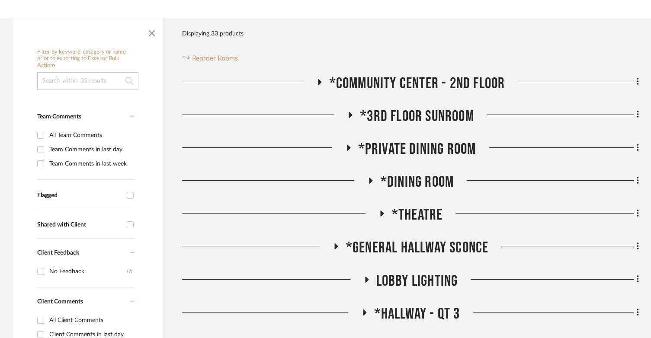
click at [332, 243] on icon at bounding box center [335, 246] width 10 height 6
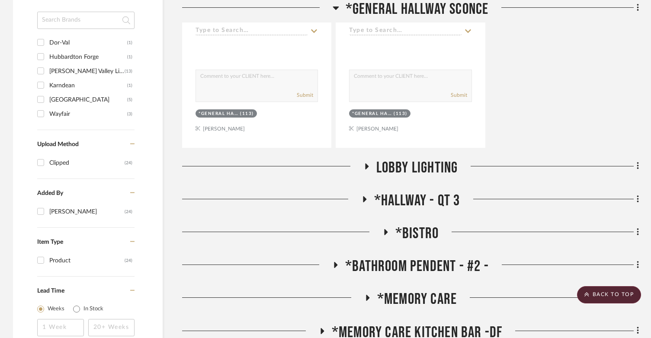
scroll to position [692, 0]
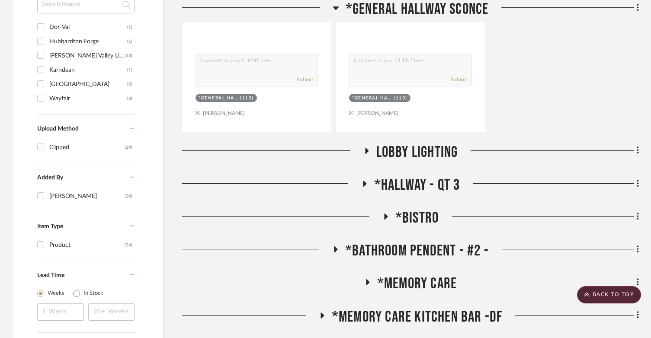
click at [367, 180] on icon at bounding box center [364, 183] width 10 height 6
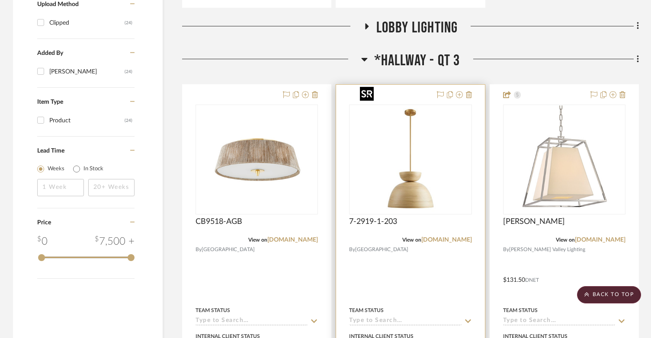
scroll to position [822, 0]
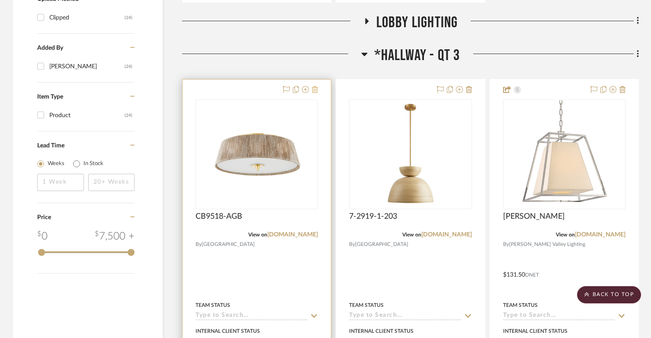
click at [316, 86] on icon at bounding box center [315, 89] width 6 height 7
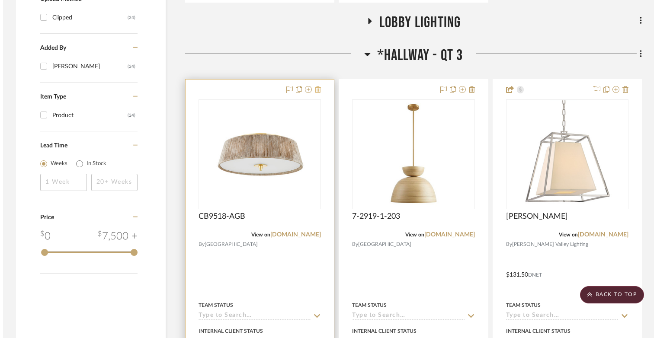
scroll to position [0, 0]
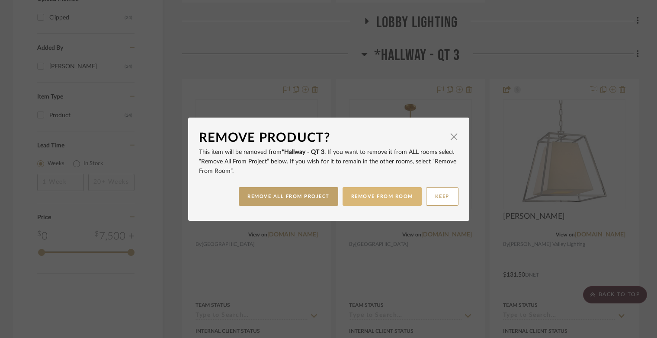
click at [370, 194] on button "REMOVE FROM ROOM" at bounding box center [382, 196] width 79 height 19
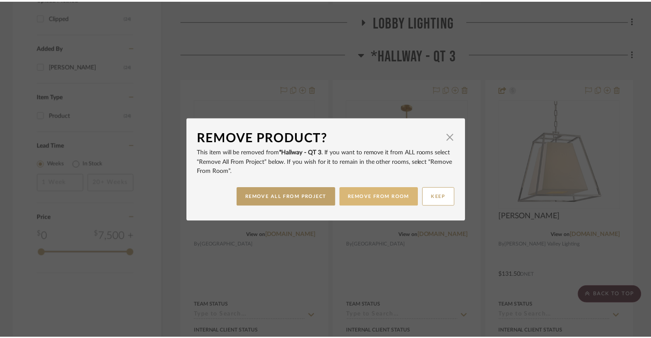
scroll to position [822, 0]
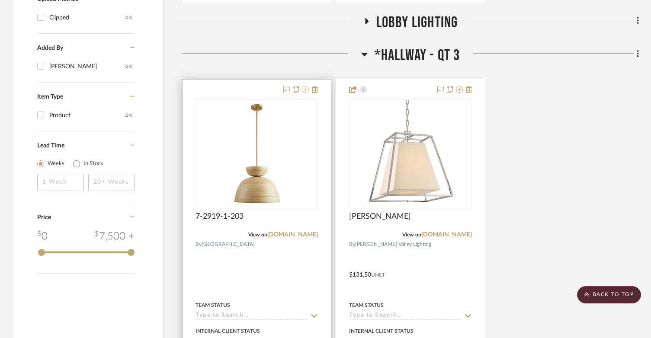
click at [304, 86] on icon at bounding box center [305, 89] width 7 height 7
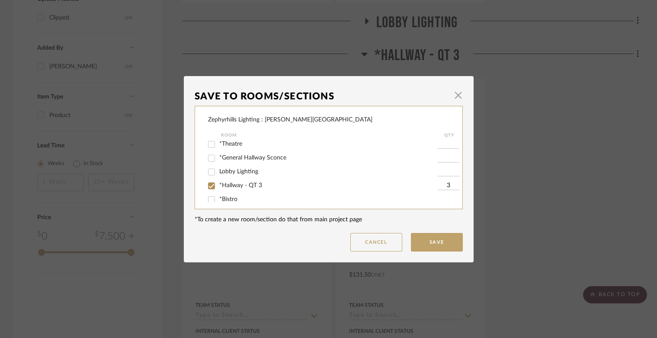
scroll to position [43, 0]
click at [209, 148] on input "*Dining Room" at bounding box center [212, 146] width 14 height 14
checkbox input "true"
type input "1"
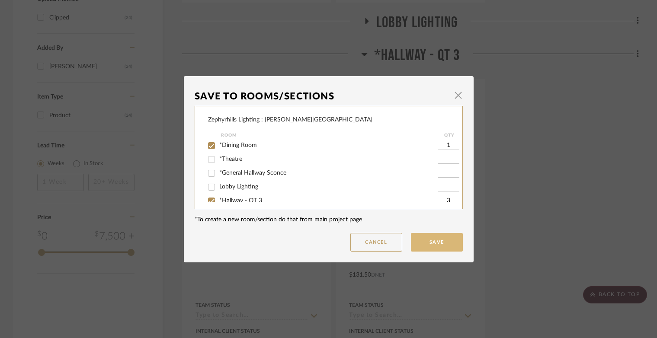
click at [436, 247] on button "Save" at bounding box center [437, 242] width 52 height 19
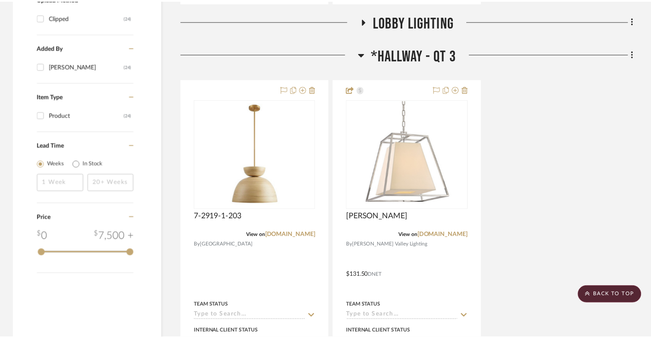
scroll to position [822, 0]
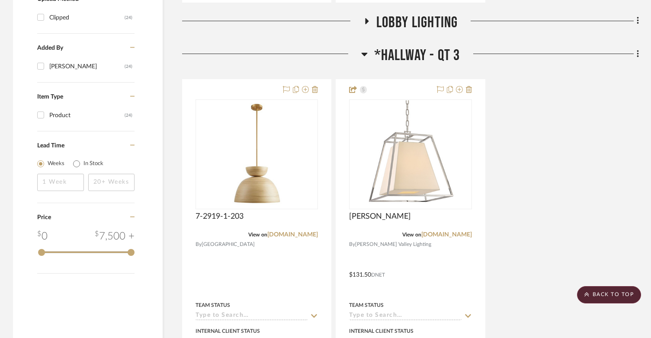
click at [359, 46] on div at bounding box center [271, 57] width 179 height 22
click at [364, 53] on icon at bounding box center [364, 54] width 6 height 3
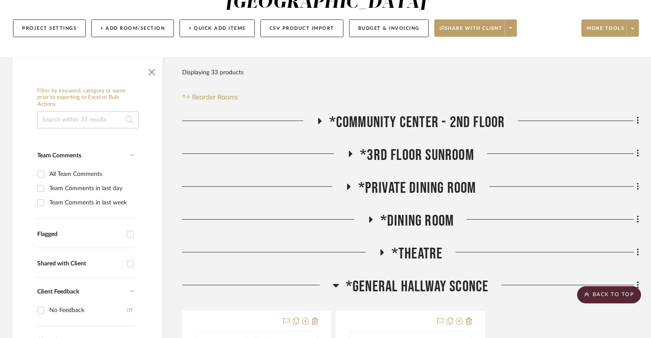
scroll to position [130, 0]
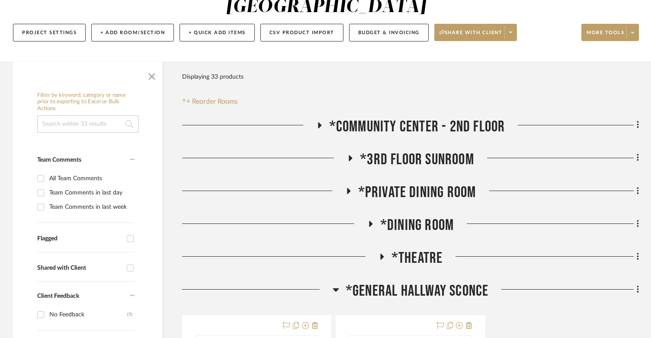
click at [337, 288] on icon at bounding box center [336, 289] width 6 height 3
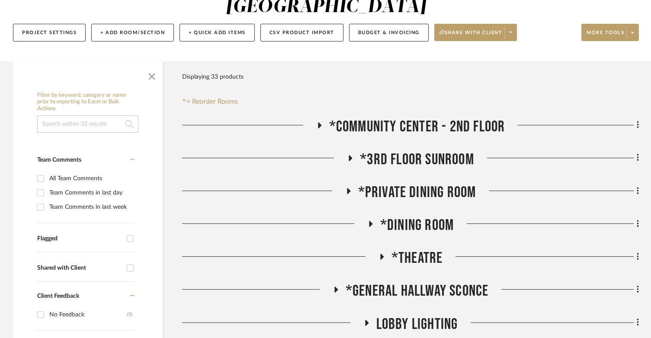
click at [370, 221] on icon at bounding box center [370, 224] width 3 height 6
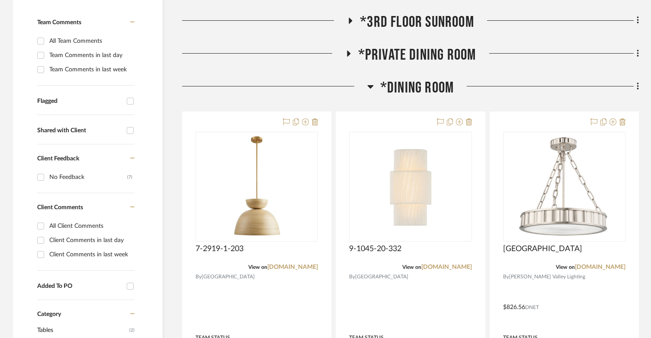
scroll to position [303, 0]
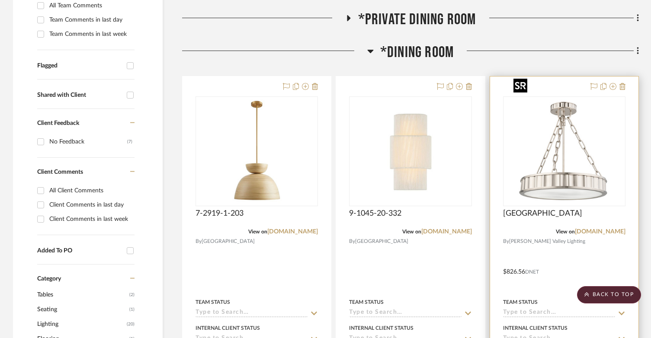
click at [0, 0] on img at bounding box center [0, 0] width 0 height 0
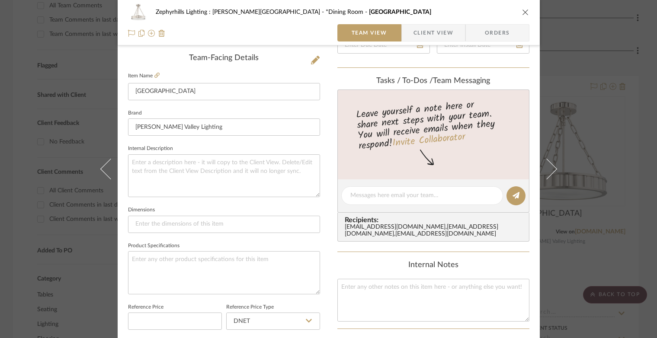
scroll to position [432, 0]
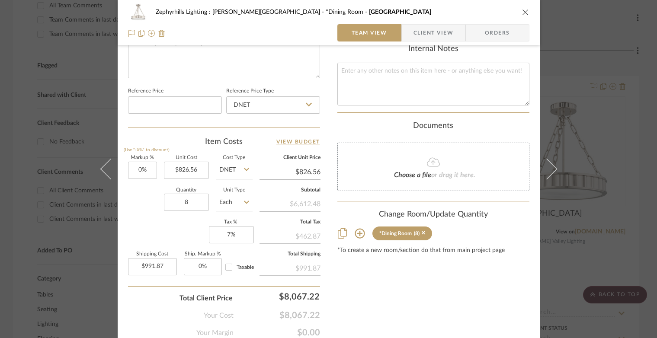
click at [522, 12] on icon "close" at bounding box center [525, 12] width 7 height 7
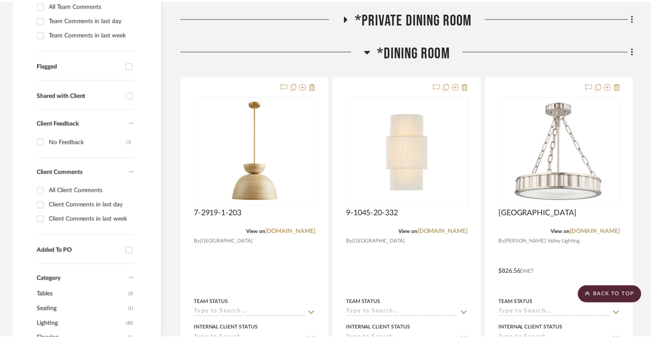
scroll to position [303, 0]
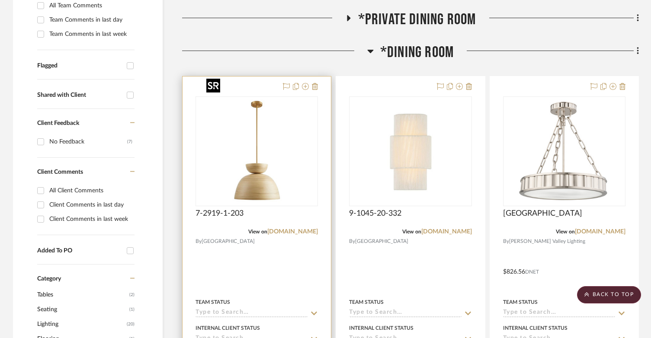
click at [0, 0] on img at bounding box center [0, 0] width 0 height 0
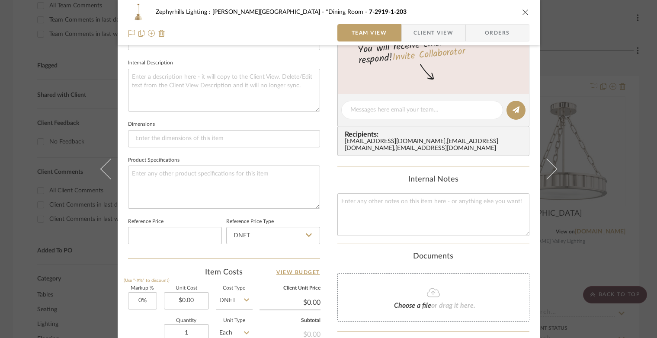
scroll to position [432, 0]
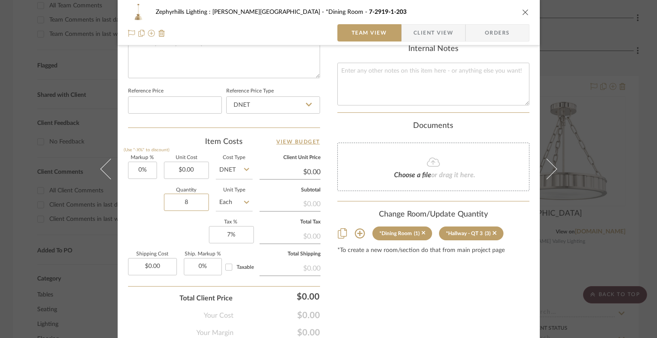
type input "8"
click at [522, 9] on icon "close" at bounding box center [525, 12] width 7 height 7
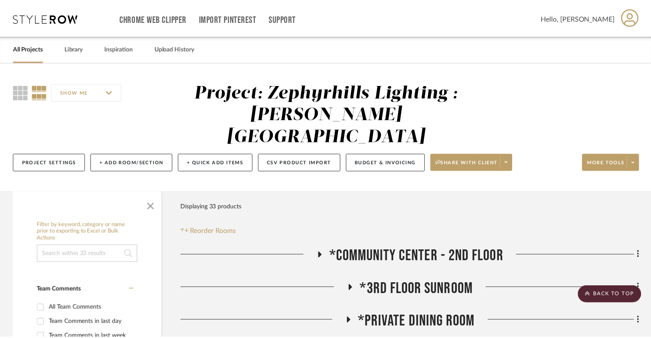
scroll to position [303, 0]
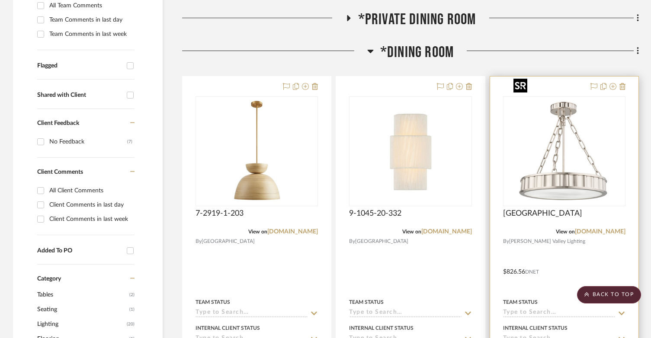
click at [577, 177] on img "0" at bounding box center [564, 151] width 108 height 108
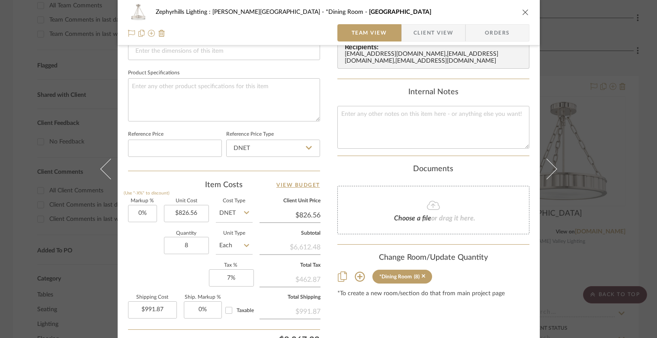
scroll to position [259, 0]
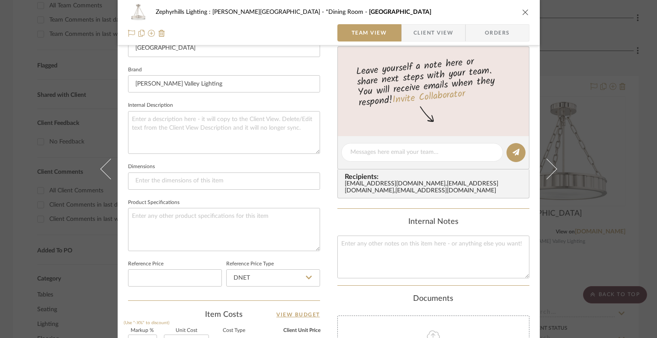
click at [522, 13] on icon "close" at bounding box center [525, 12] width 7 height 7
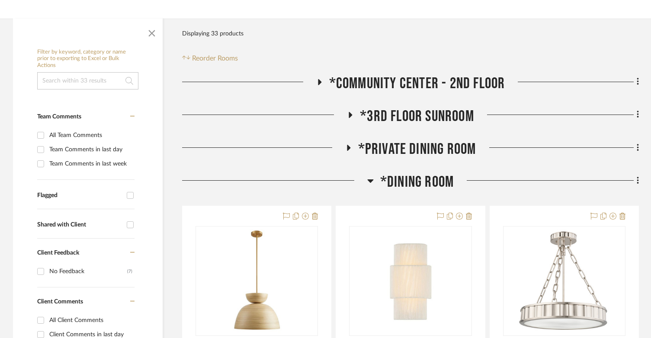
scroll to position [216, 0]
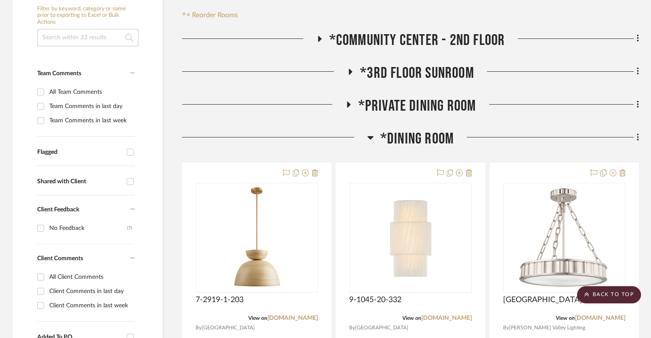
click at [369, 132] on icon at bounding box center [370, 137] width 6 height 10
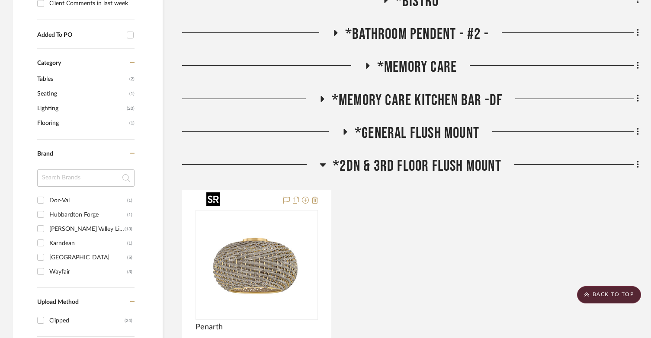
scroll to position [519, 0]
click at [320, 159] on icon at bounding box center [323, 164] width 6 height 10
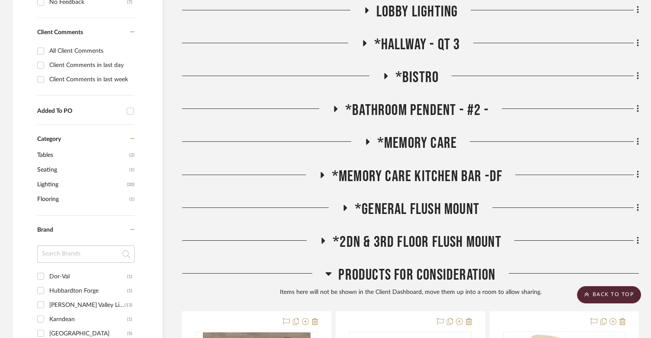
scroll to position [432, 0]
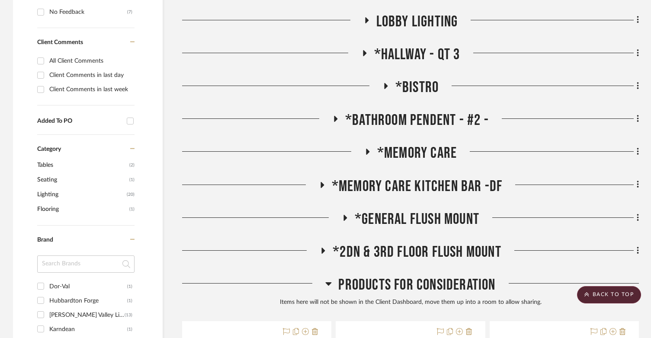
click at [328, 276] on h3 "Products For Consideration" at bounding box center [410, 285] width 170 height 19
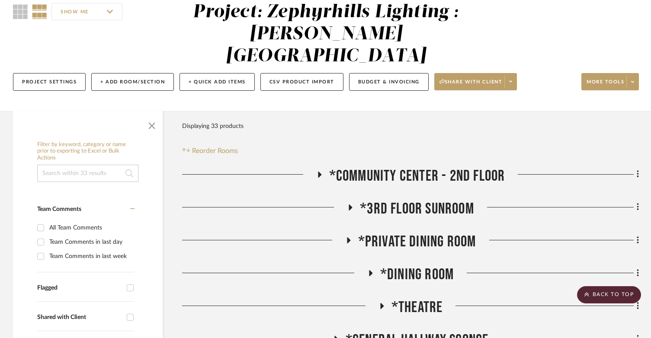
scroll to position [43, 0]
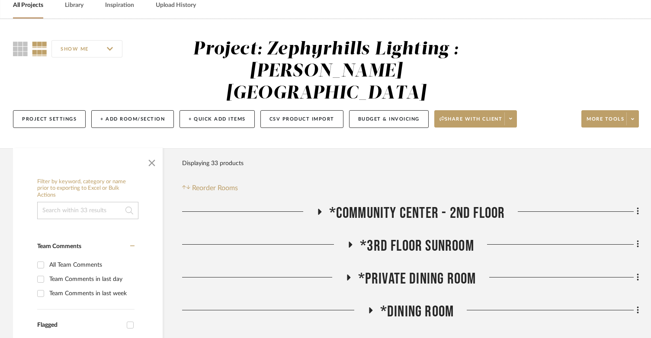
click at [314, 208] on icon at bounding box center [319, 211] width 10 height 6
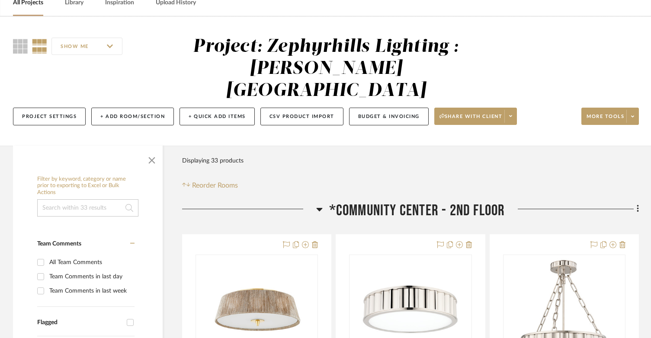
scroll to position [173, 0]
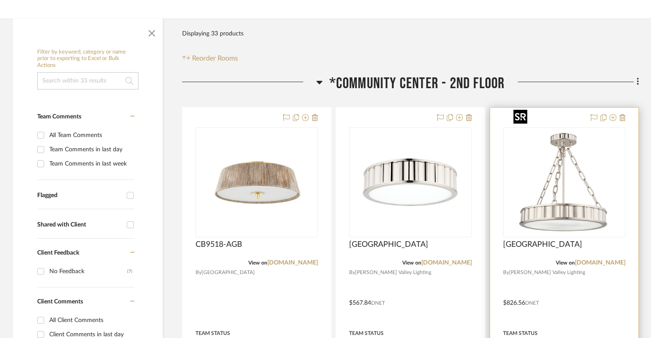
click at [0, 0] on img at bounding box center [0, 0] width 0 height 0
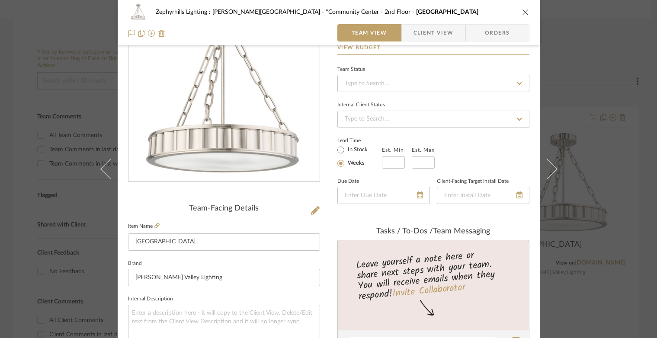
scroll to position [43, 0]
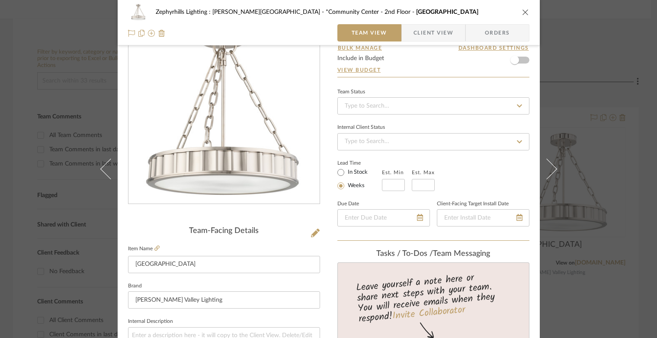
click at [522, 16] on button "close" at bounding box center [526, 12] width 8 height 8
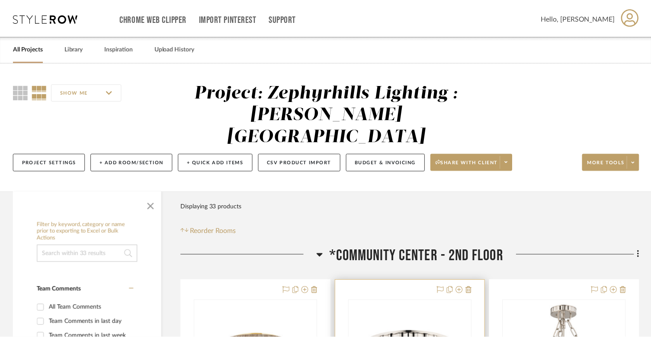
scroll to position [173, 0]
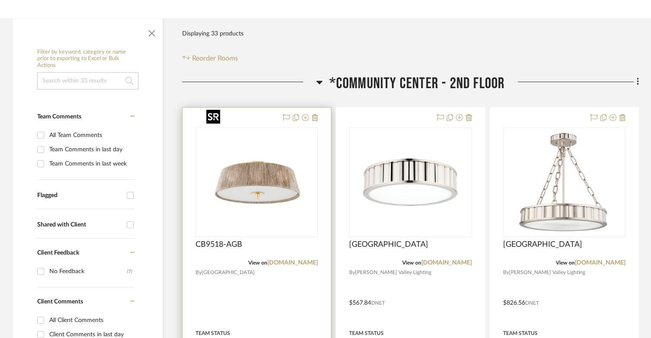
click at [252, 159] on img "0" at bounding box center [257, 182] width 108 height 108
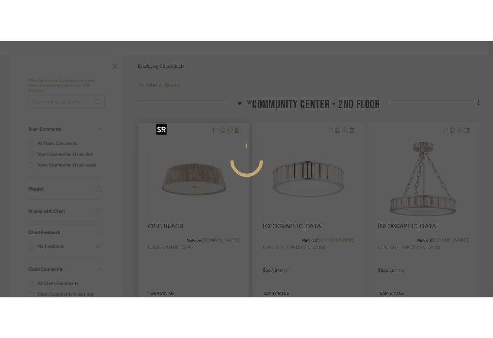
scroll to position [0, 0]
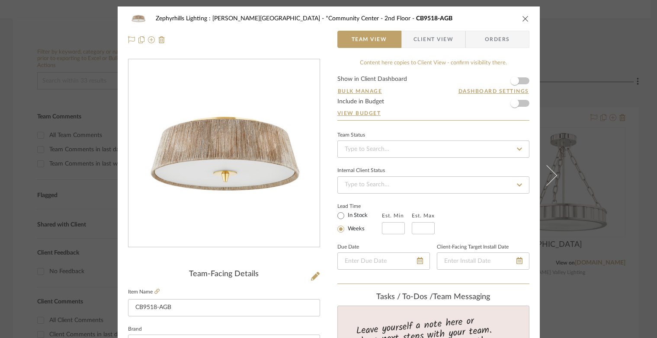
click at [151, 290] on label "Item Name" at bounding box center [144, 291] width 32 height 7
click at [154, 291] on icon at bounding box center [156, 291] width 5 height 5
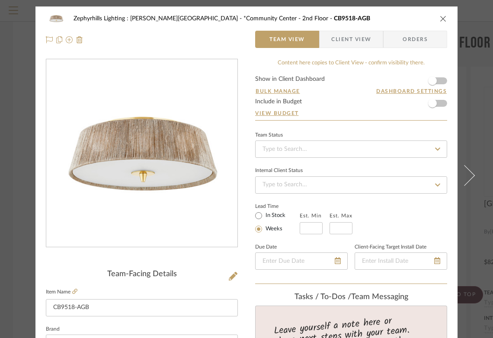
click at [435, 18] on div "Zephyrhills Lighting : Hudson Valley *Community Center - 2nd Floor CB9518-AGB" at bounding box center [246, 18] width 401 height 17
click at [450, 16] on div "Zephyrhills Lighting : Hudson Valley *Community Center - 2nd Floor CB9518-AGB T…" at bounding box center [246, 28] width 422 height 45
click at [441, 16] on icon "close" at bounding box center [443, 18] width 7 height 7
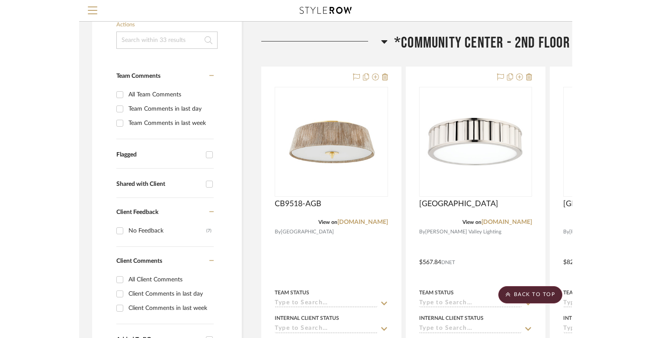
scroll to position [173, 0]
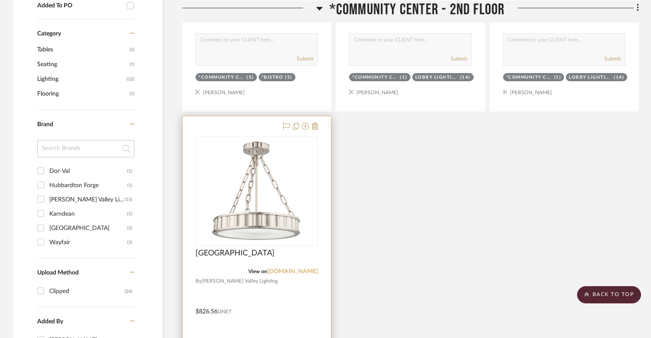
scroll to position [562, 0]
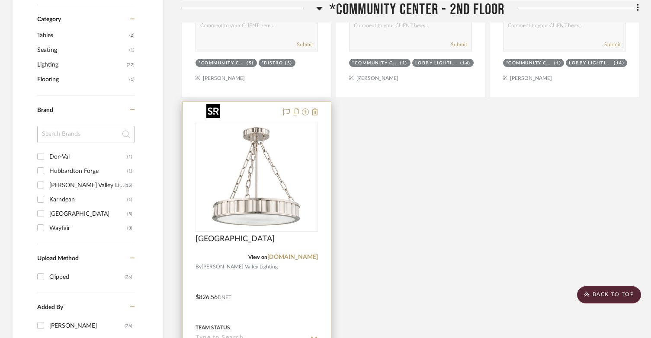
click at [0, 0] on img at bounding box center [0, 0] width 0 height 0
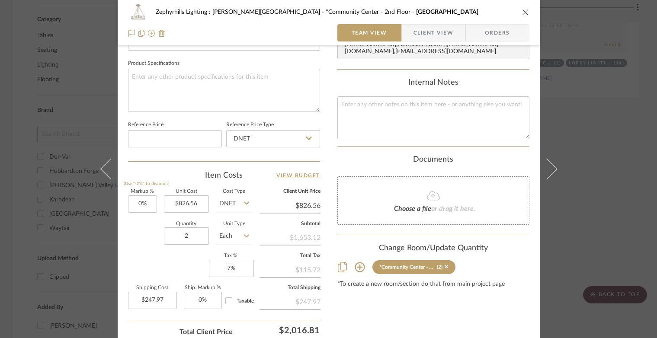
scroll to position [251, 0]
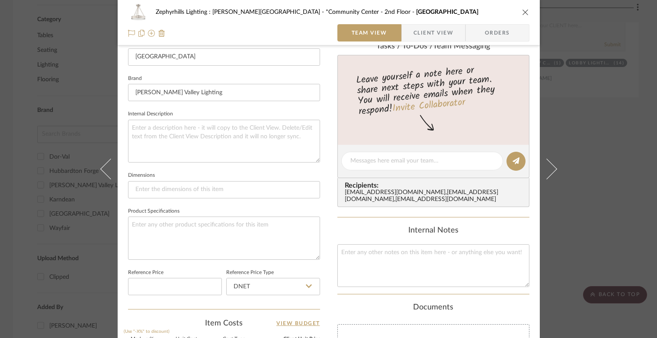
click at [527, 13] on div "Zephyrhills Lighting : [PERSON_NAME][GEOGRAPHIC_DATA] *Community Center - 2nd F…" at bounding box center [329, 22] width 422 height 45
click at [523, 13] on icon "close" at bounding box center [525, 12] width 7 height 7
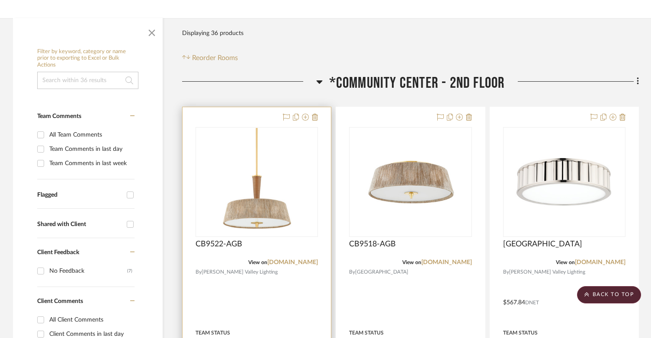
scroll to position [173, 0]
click at [255, 185] on img "0" at bounding box center [257, 182] width 108 height 108
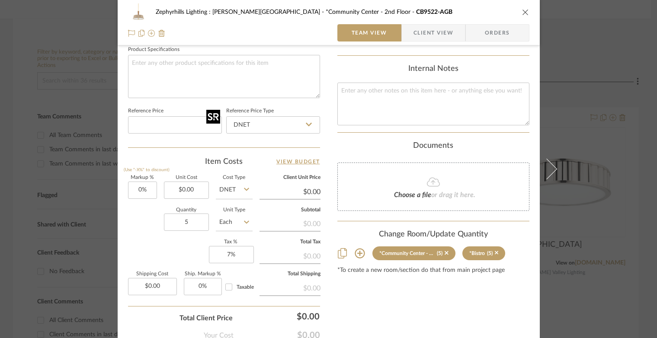
scroll to position [467, 0]
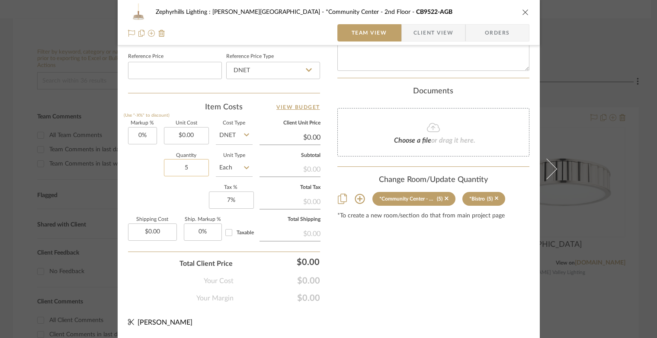
click at [188, 163] on input "5" at bounding box center [186, 167] width 45 height 17
type input "2"
click at [524, 16] on div "Zephyrhills Lighting : [PERSON_NAME][GEOGRAPHIC_DATA] *Community Center - 2nd F…" at bounding box center [328, 11] width 401 height 17
click at [523, 14] on icon "close" at bounding box center [525, 12] width 7 height 7
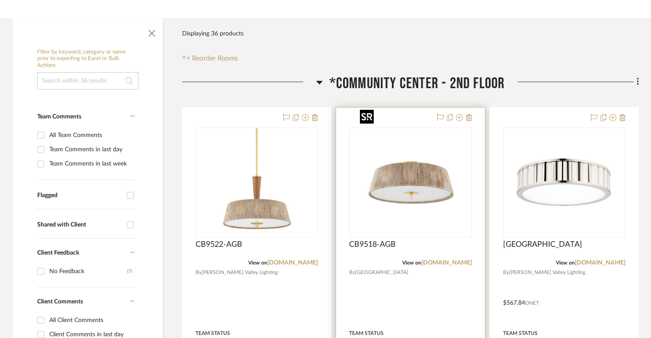
scroll to position [130, 0]
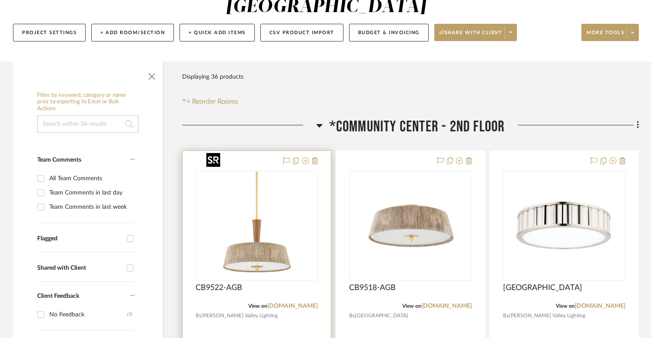
click at [261, 231] on img "0" at bounding box center [257, 226] width 108 height 108
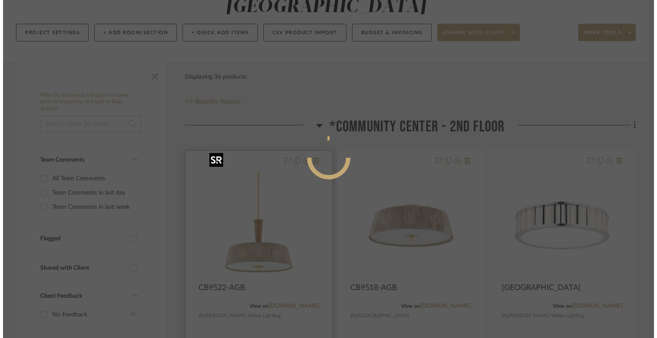
scroll to position [0, 0]
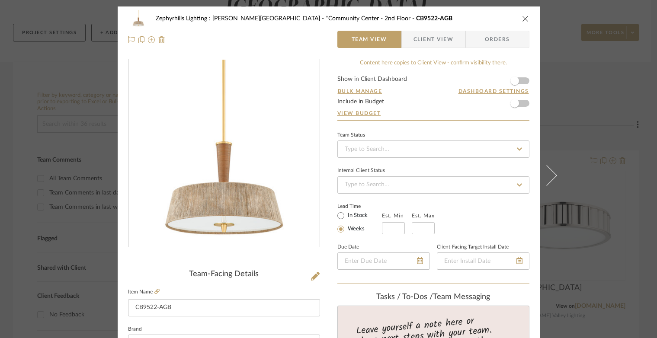
click at [524, 19] on icon "close" at bounding box center [525, 18] width 7 height 7
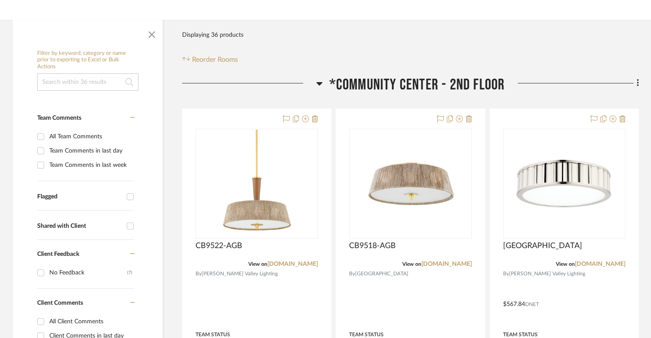
scroll to position [173, 0]
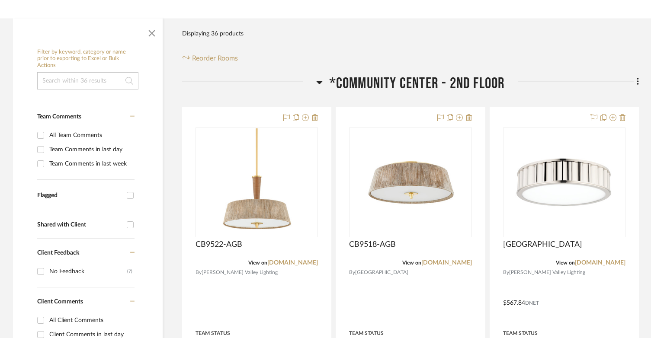
click at [318, 77] on icon at bounding box center [319, 82] width 6 height 10
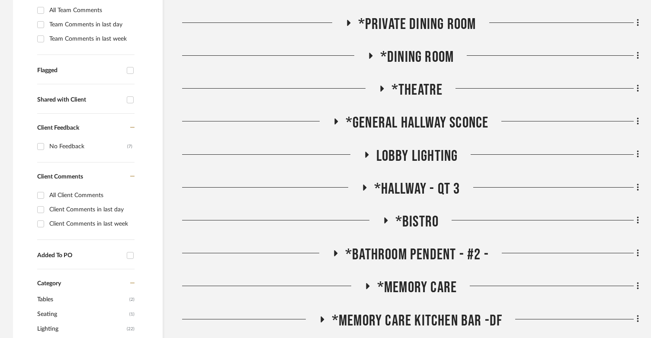
scroll to position [303, 0]
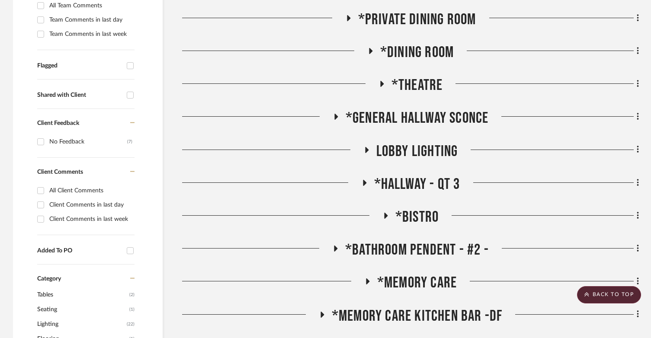
click at [382, 213] on icon at bounding box center [385, 216] width 10 height 6
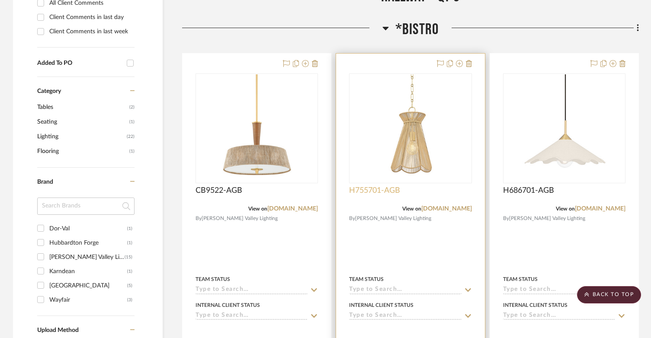
scroll to position [476, 0]
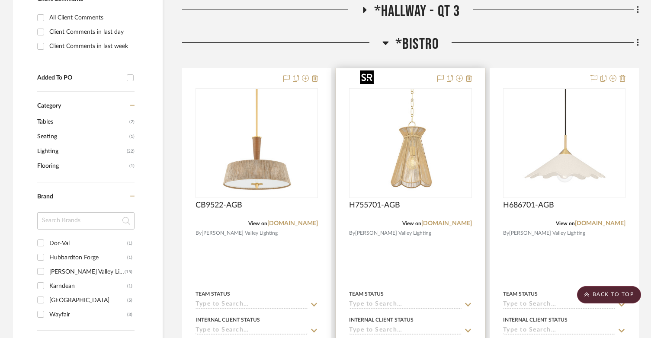
click at [407, 154] on img "0" at bounding box center [410, 143] width 108 height 108
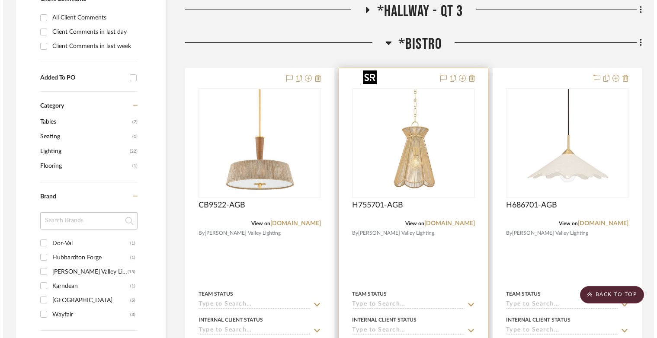
scroll to position [0, 0]
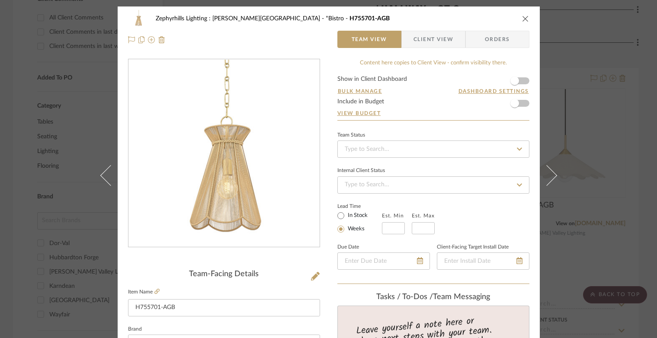
click at [523, 18] on icon "close" at bounding box center [525, 18] width 7 height 7
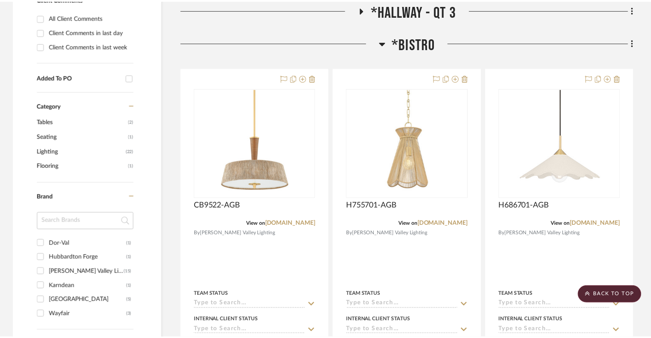
scroll to position [476, 0]
